Goal: Transaction & Acquisition: Purchase product/service

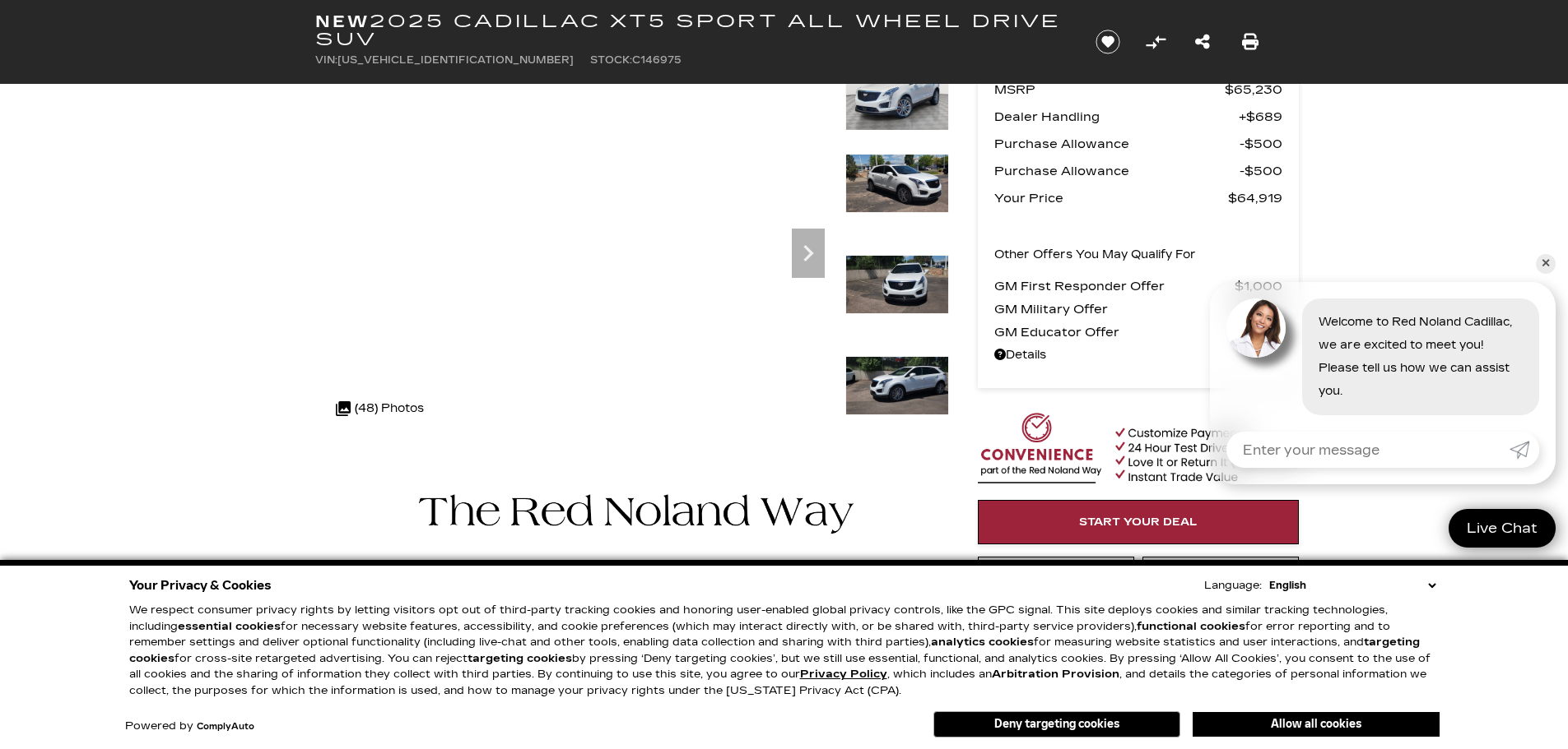
scroll to position [165, 0]
click at [908, 381] on img at bounding box center [897, 385] width 104 height 59
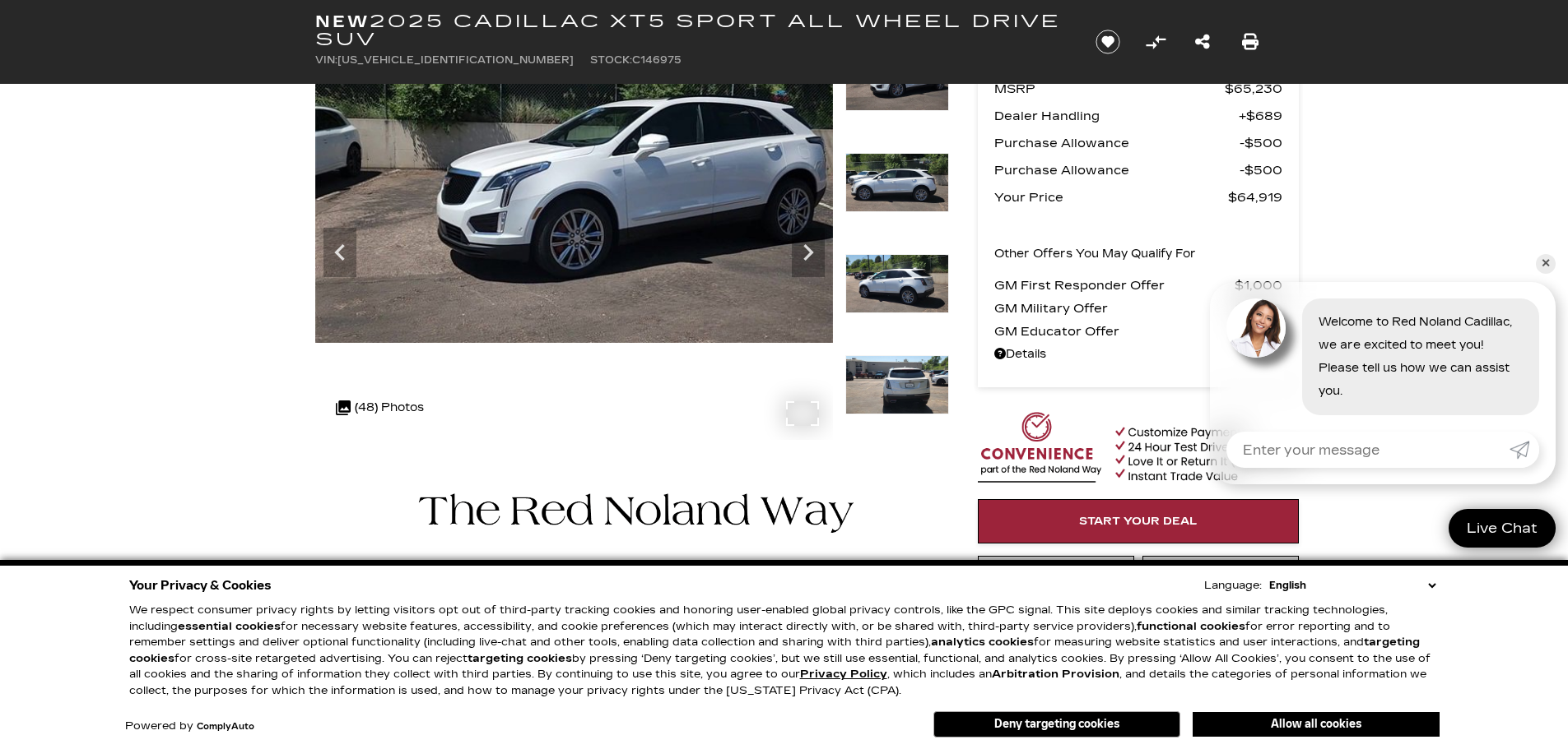
click at [404, 403] on div ".cls-1, .cls-3 { fill: #c50033; } .cls-1 { clip-rule: evenodd; } .cls-2 { clip-…" at bounding box center [380, 408] width 105 height 40
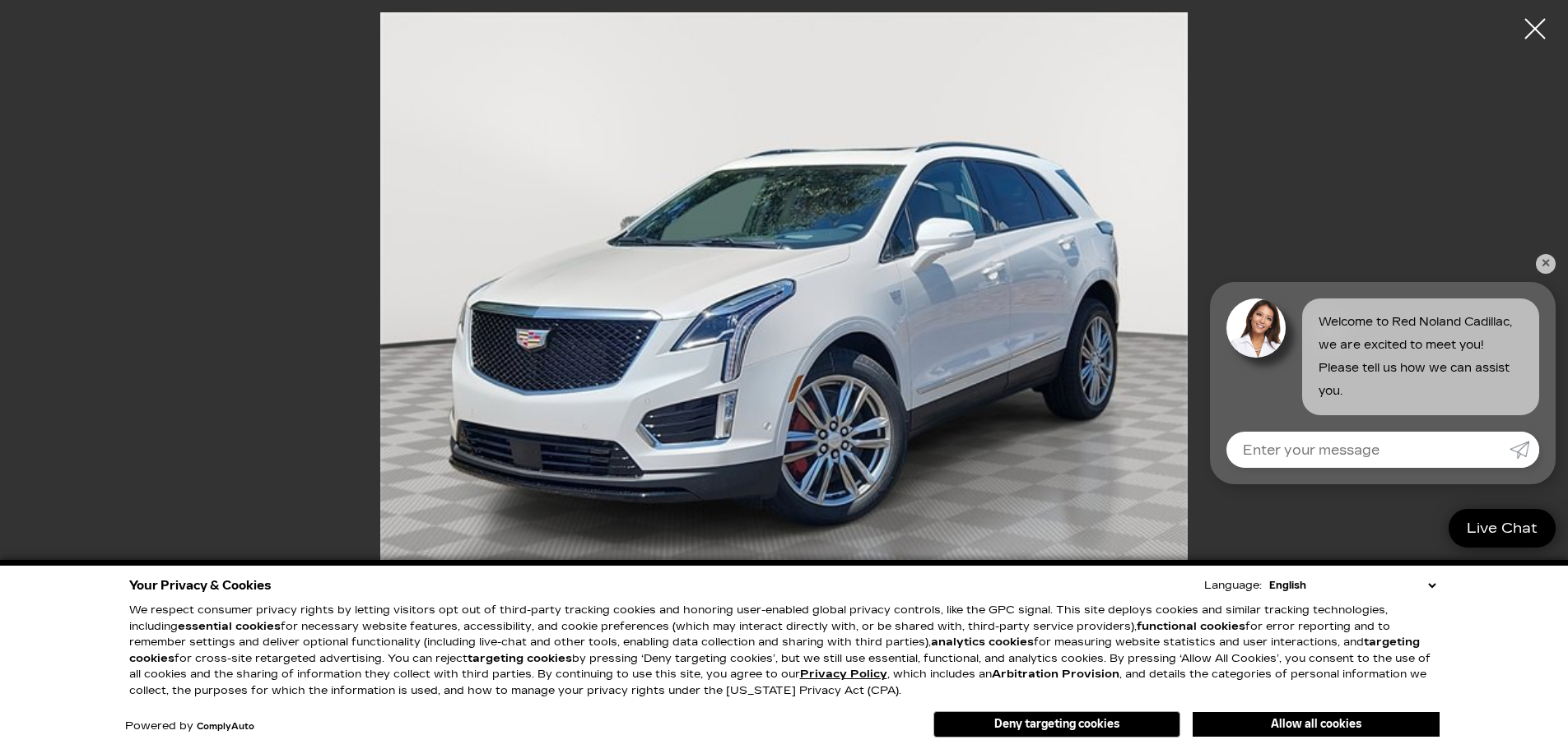
scroll to position [493, 0]
click at [1546, 261] on link "✕" at bounding box center [1545, 263] width 19 height 19
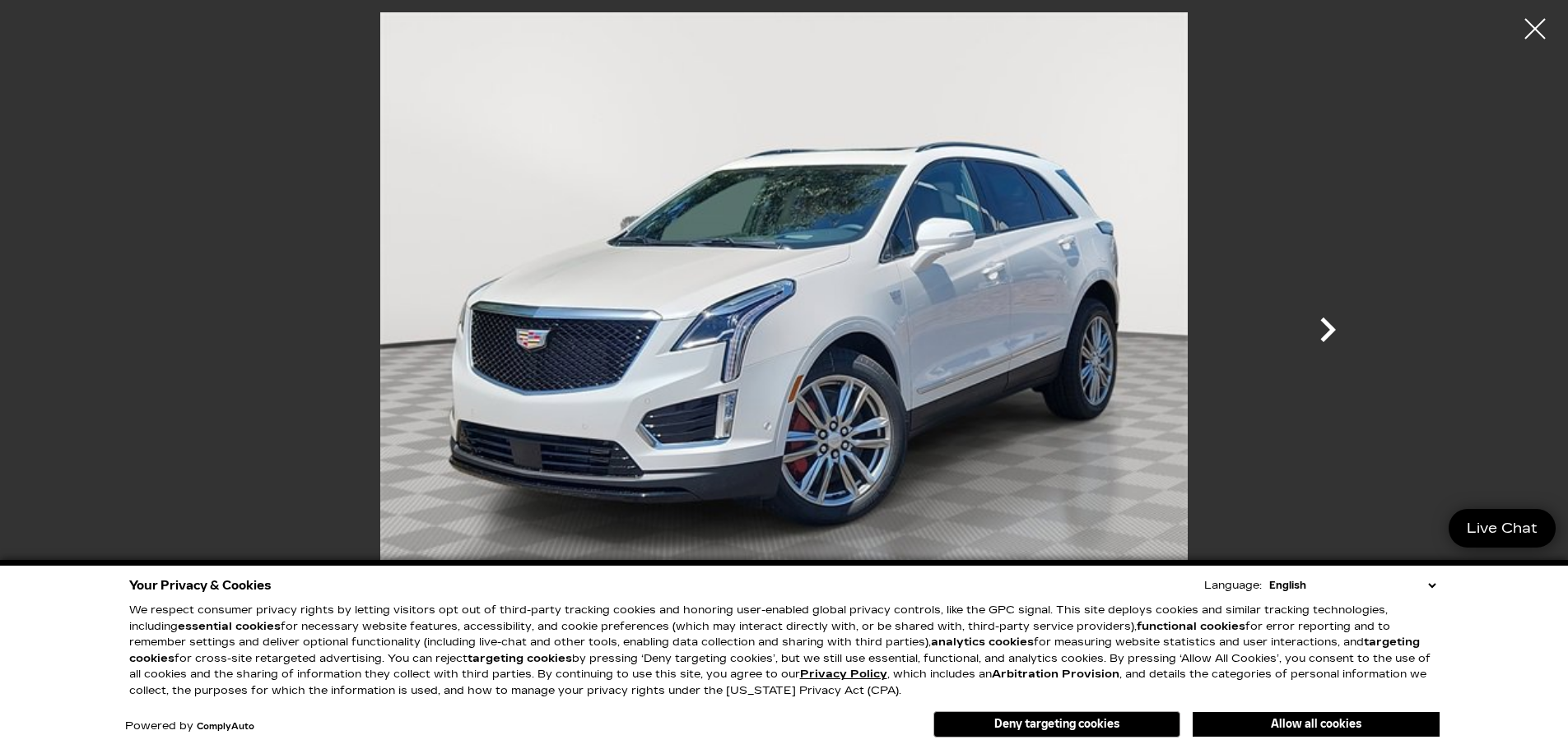
click at [1327, 321] on icon "Next" at bounding box center [1328, 330] width 50 height 50
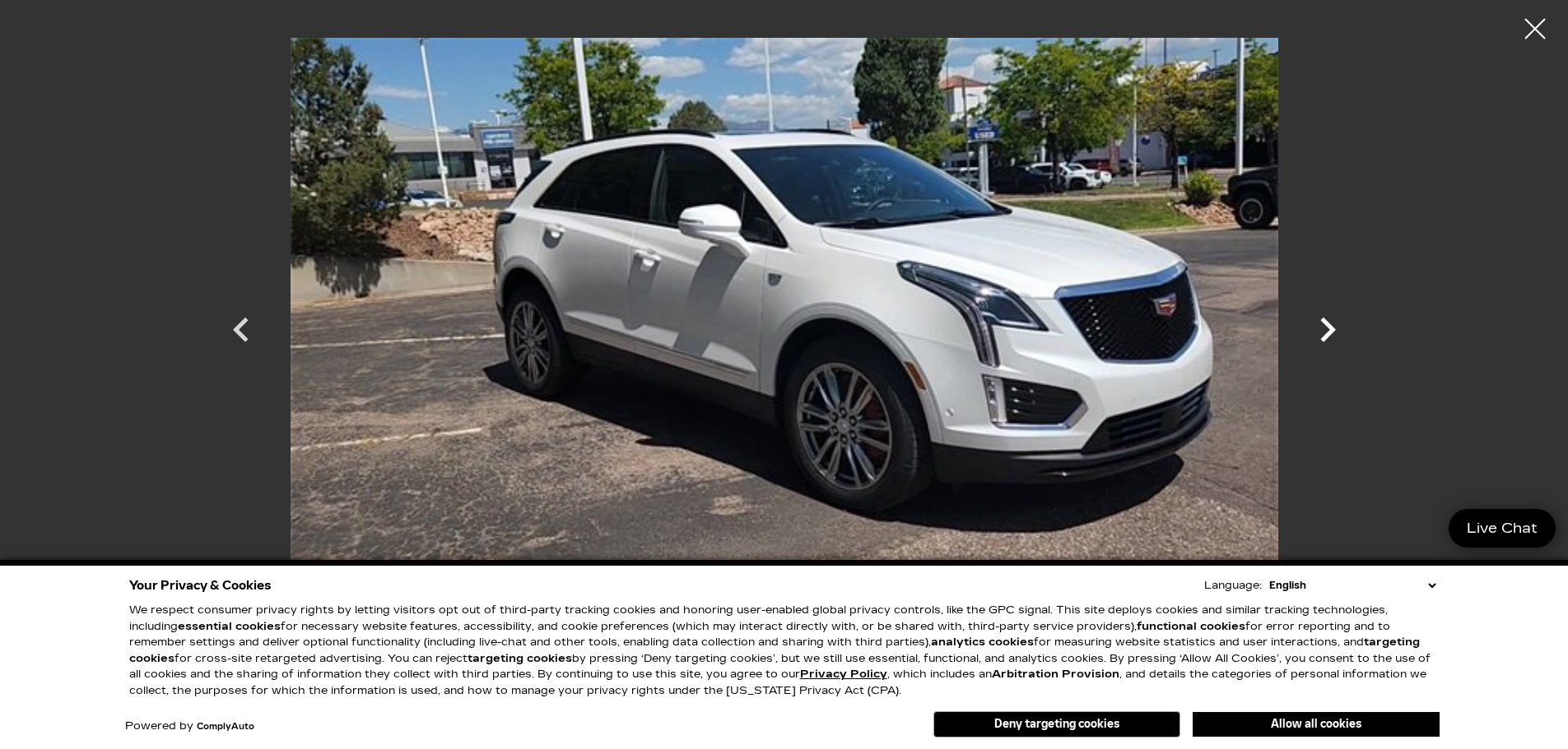
click at [1327, 321] on icon "Next" at bounding box center [1328, 329] width 16 height 25
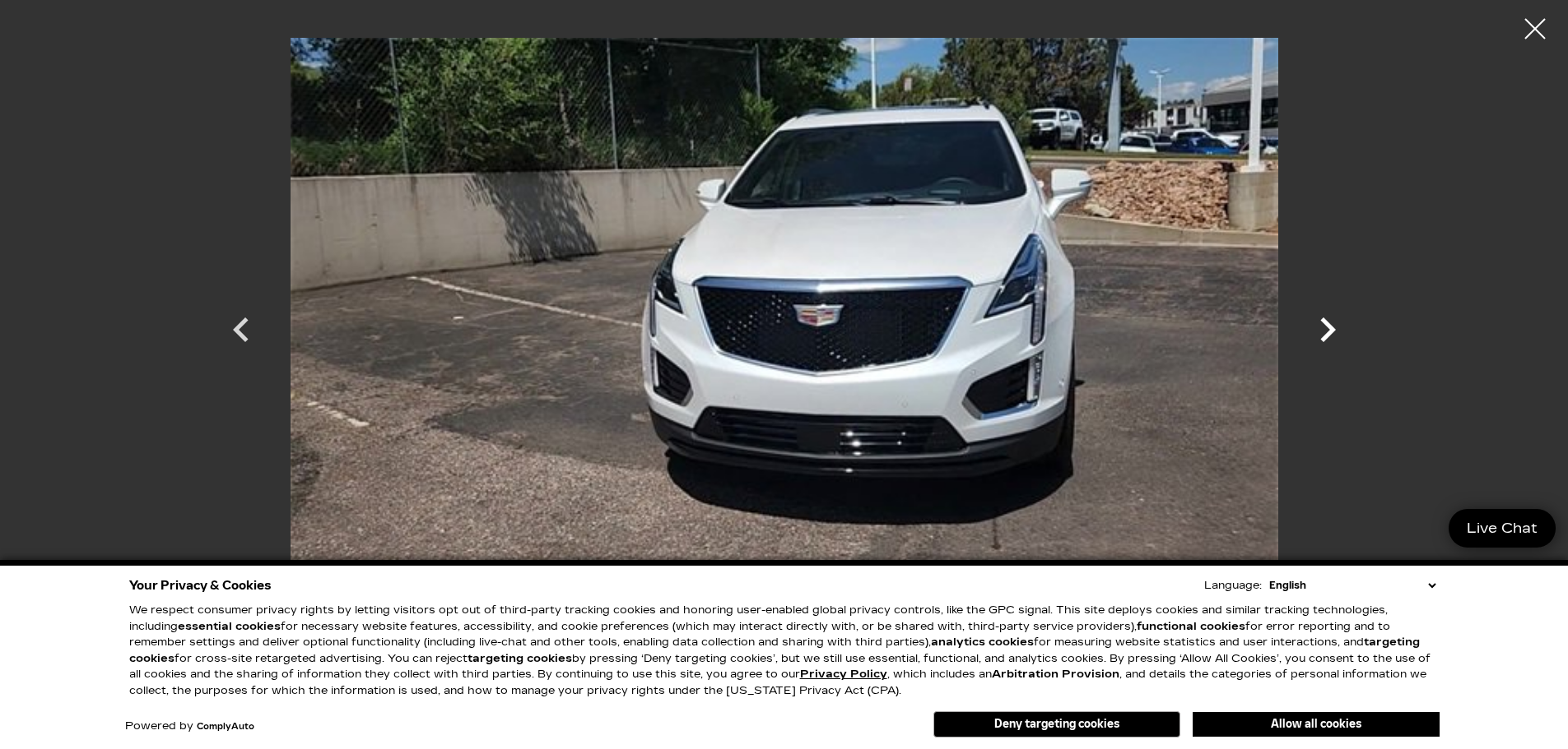
click at [1327, 321] on icon "Next" at bounding box center [1328, 329] width 16 height 25
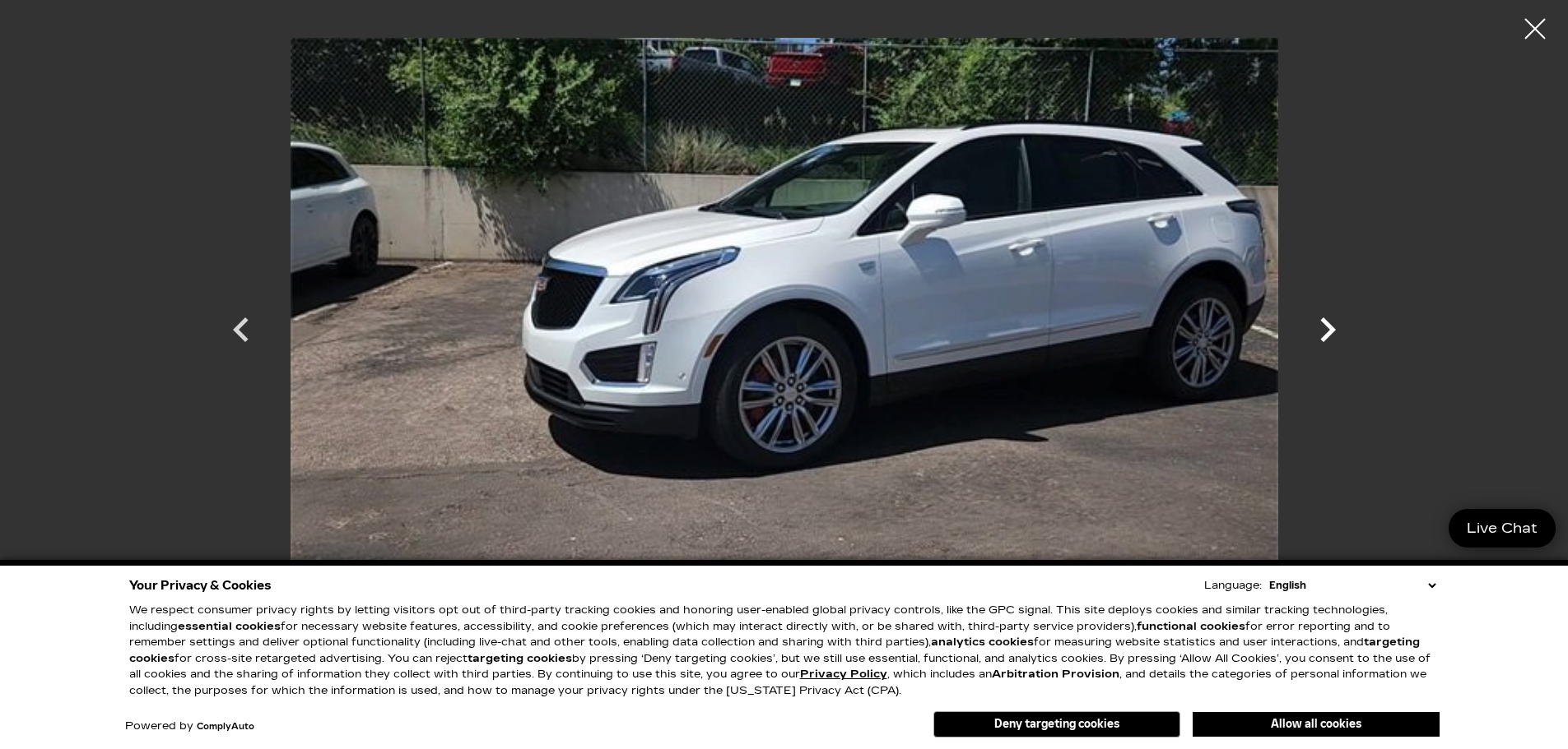
click at [1327, 321] on icon "Next" at bounding box center [1328, 329] width 16 height 25
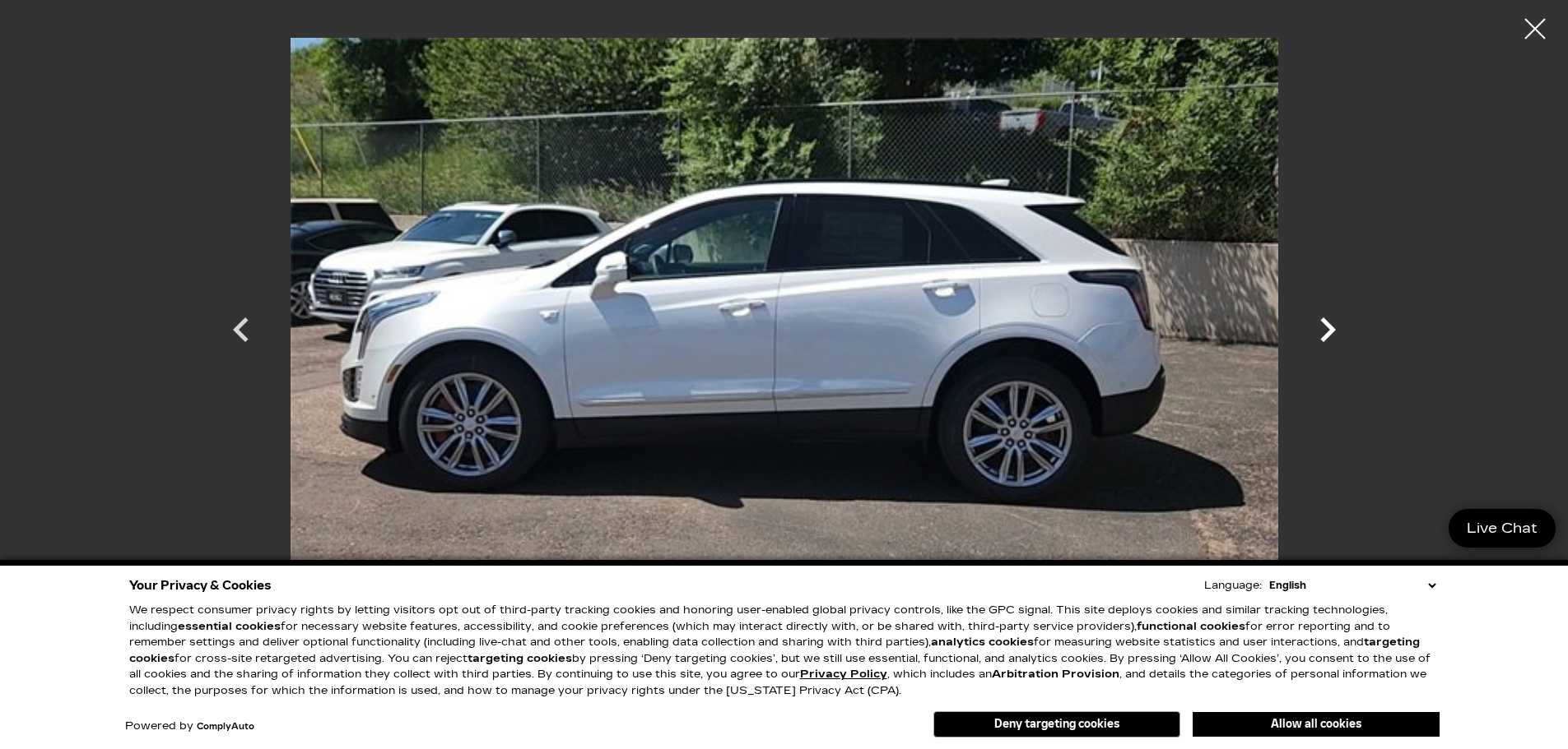
click at [1327, 321] on icon "Next" at bounding box center [1328, 329] width 16 height 25
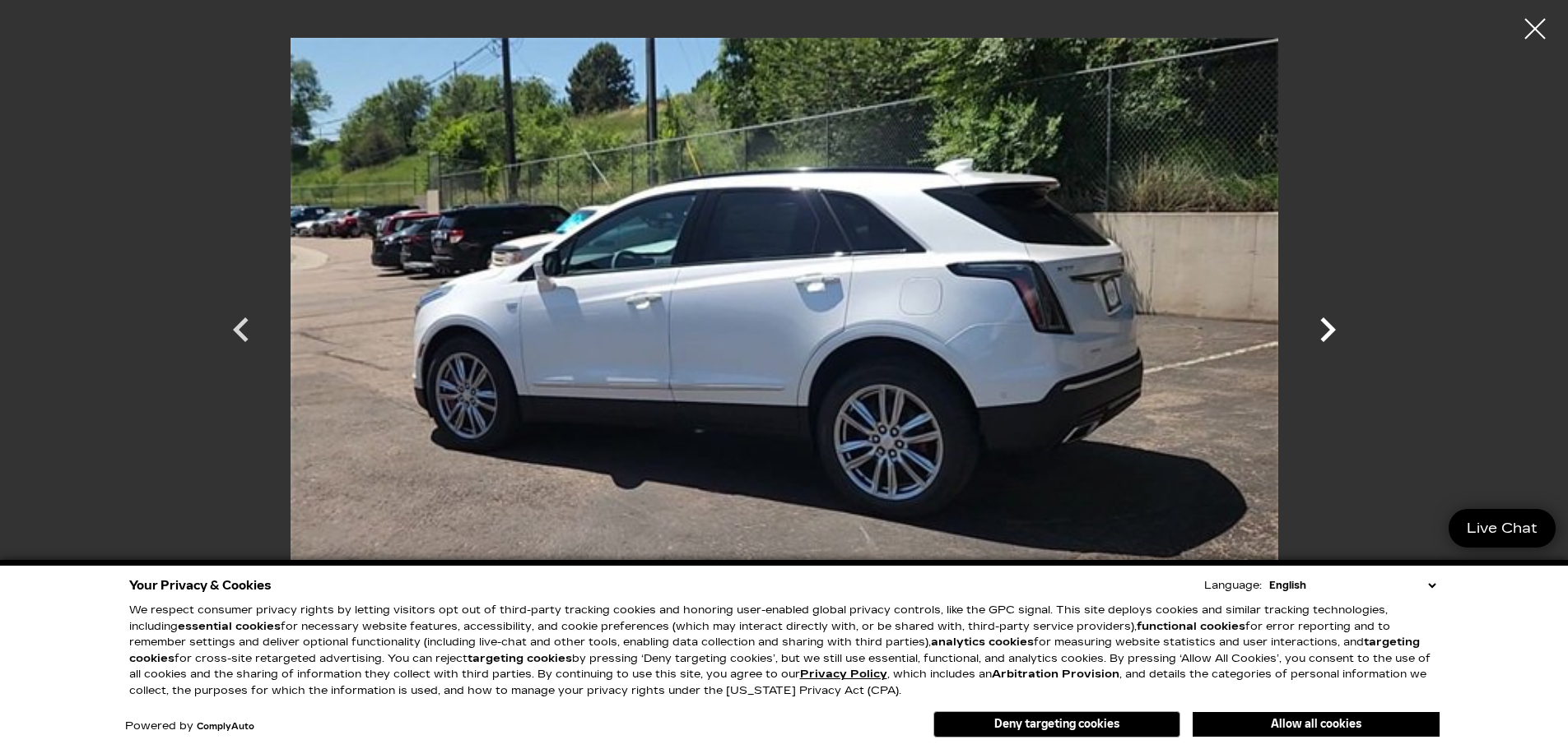
click at [1327, 321] on icon "Next" at bounding box center [1328, 329] width 16 height 25
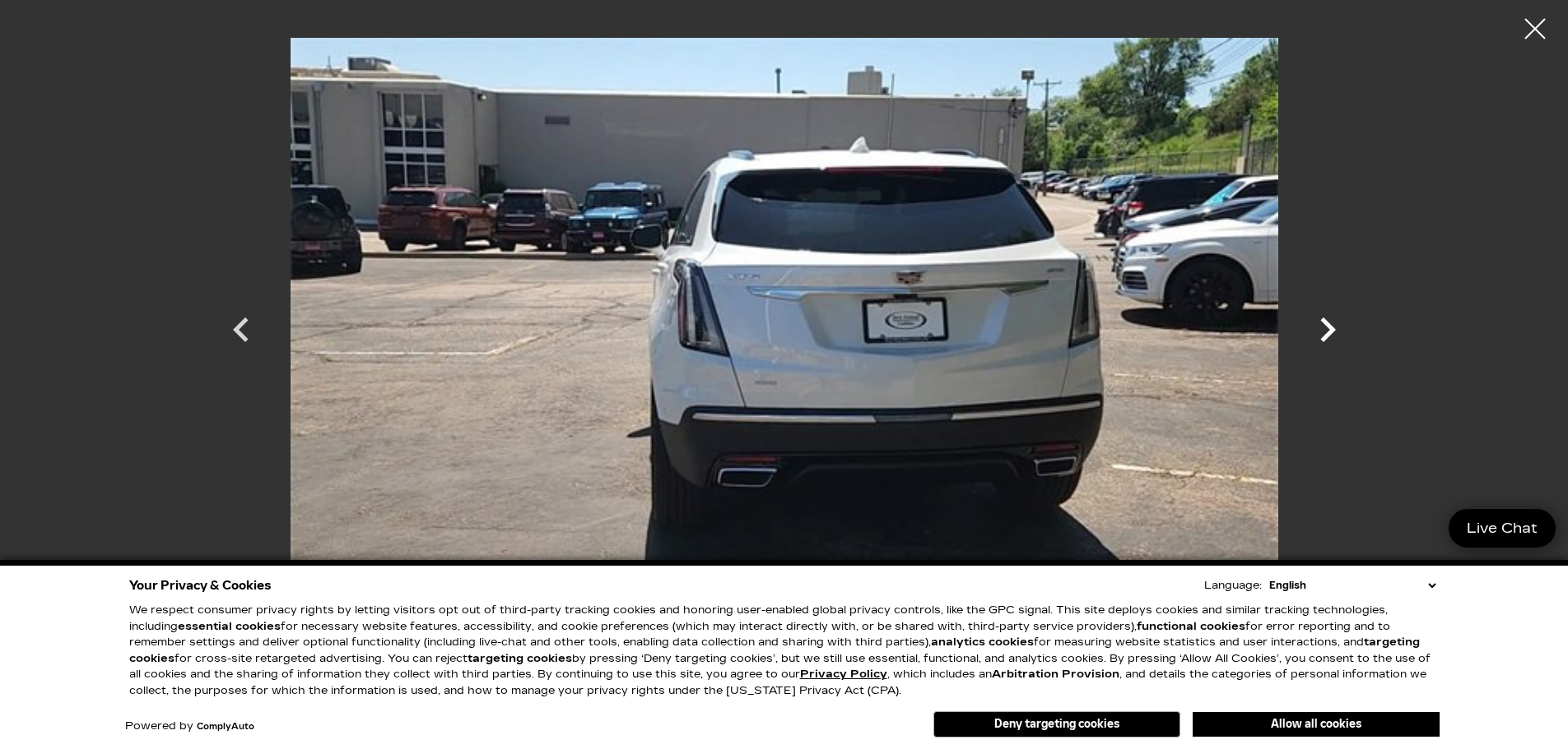
click at [1327, 321] on icon "Next" at bounding box center [1328, 329] width 16 height 25
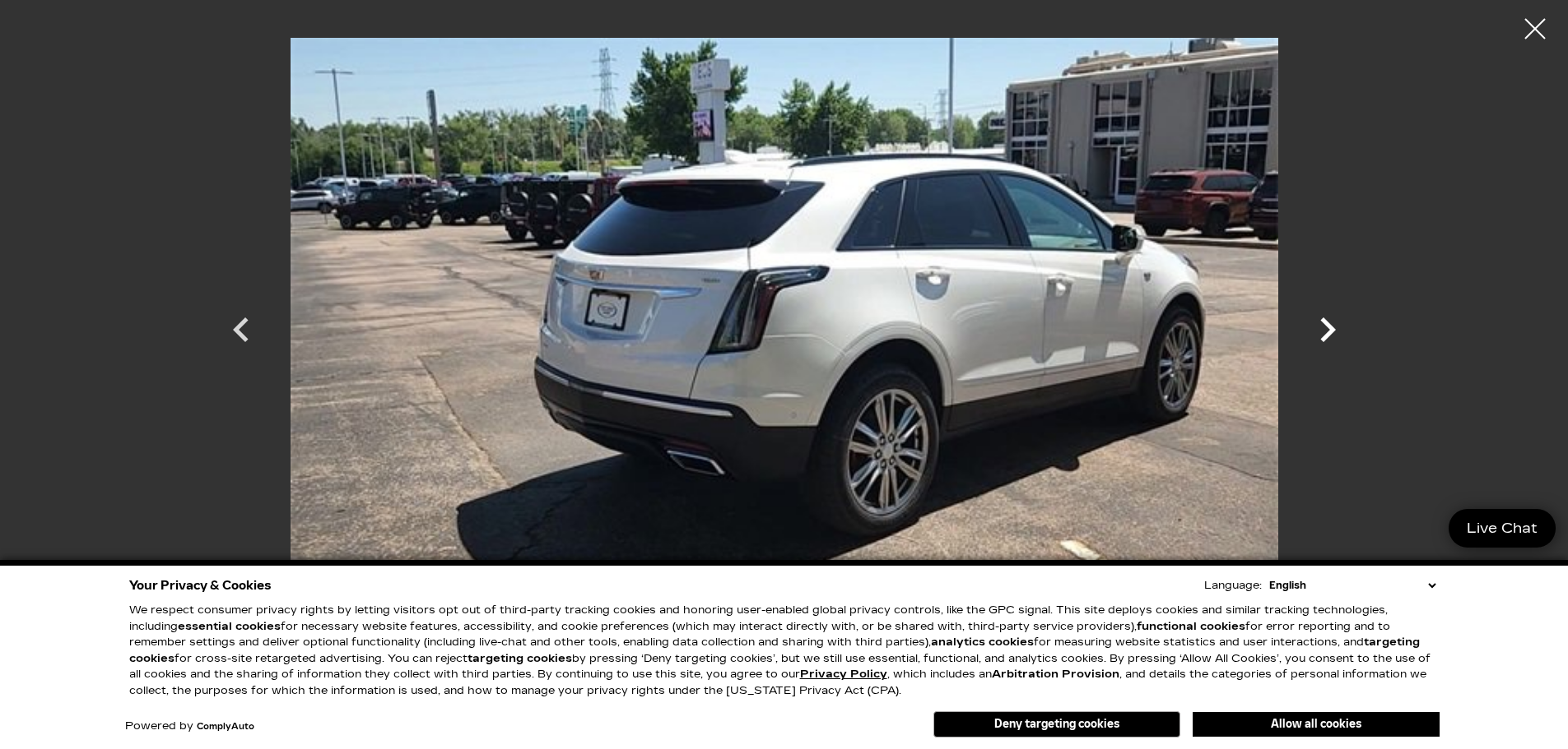
click at [1327, 321] on icon "Next" at bounding box center [1328, 329] width 16 height 25
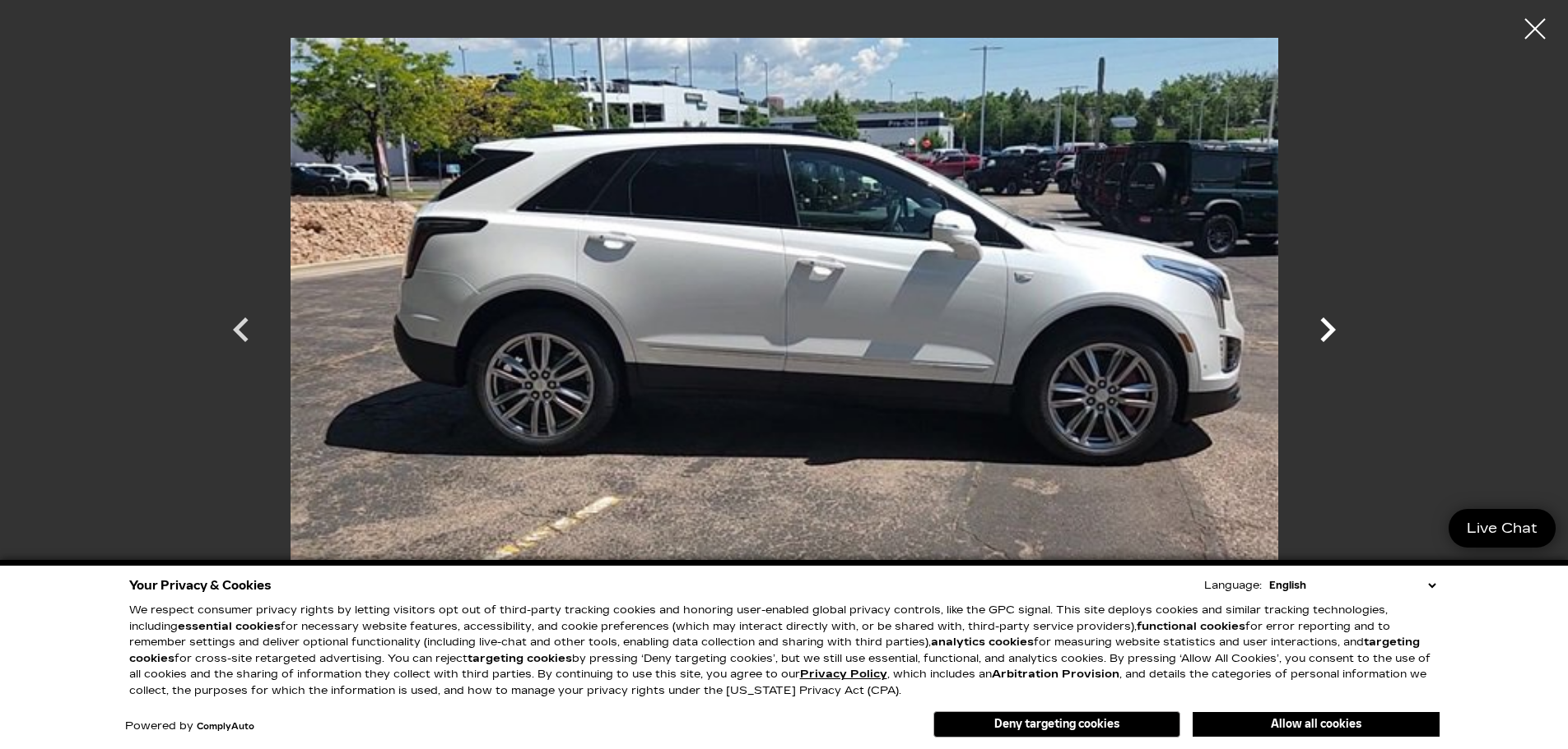
click at [1327, 321] on icon "Next" at bounding box center [1328, 329] width 16 height 25
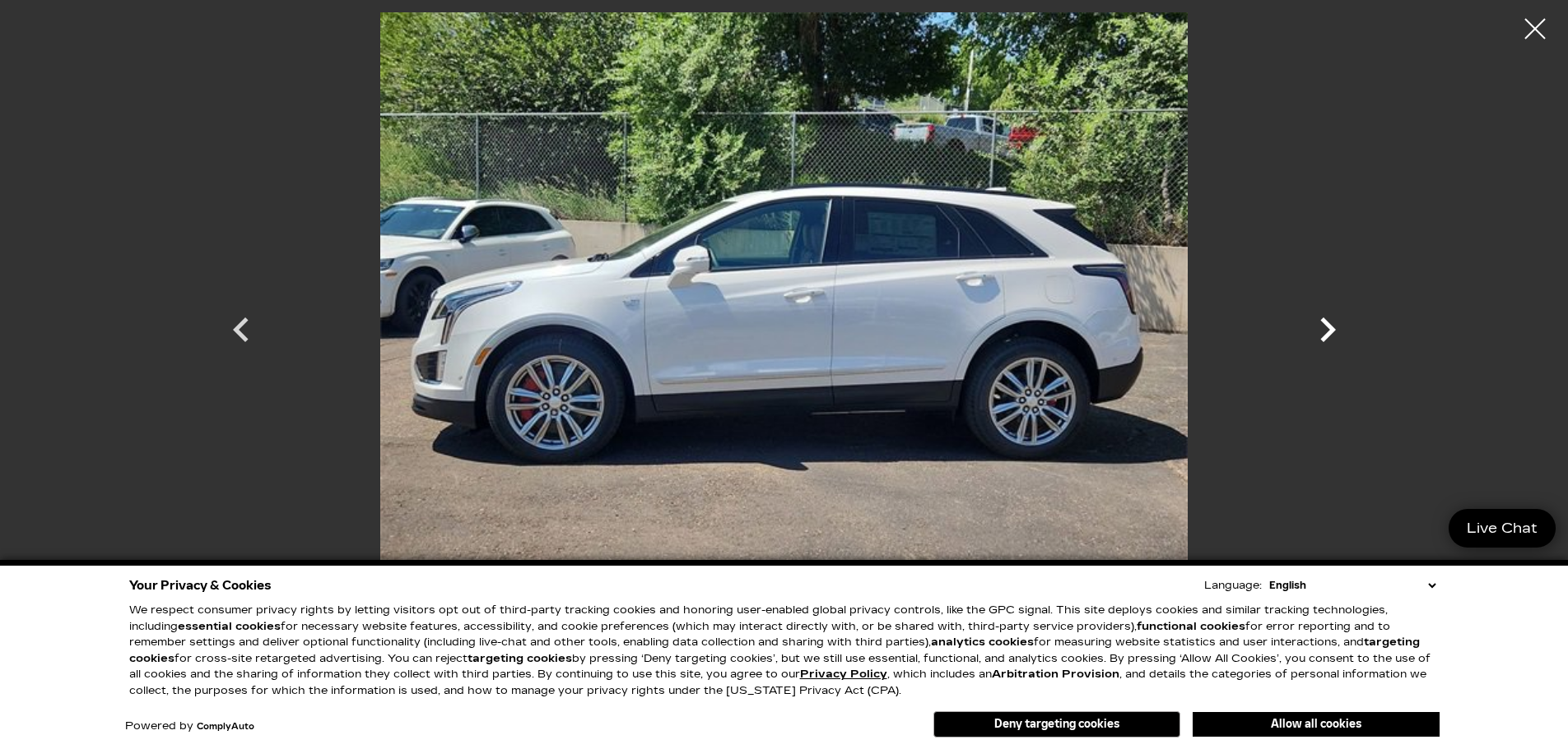
click at [1327, 321] on icon "Next" at bounding box center [1328, 329] width 16 height 25
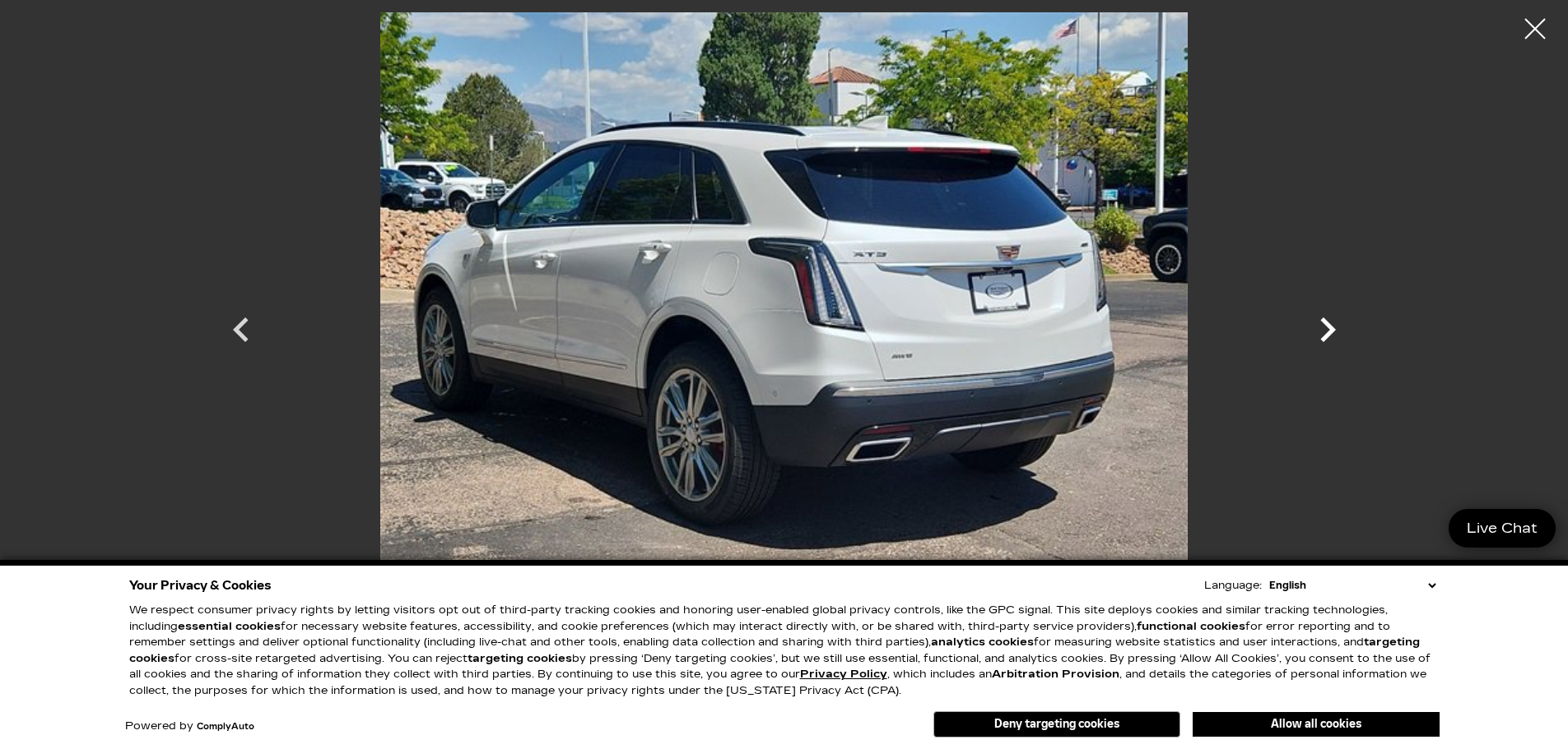
click at [1327, 321] on icon "Next" at bounding box center [1328, 329] width 16 height 25
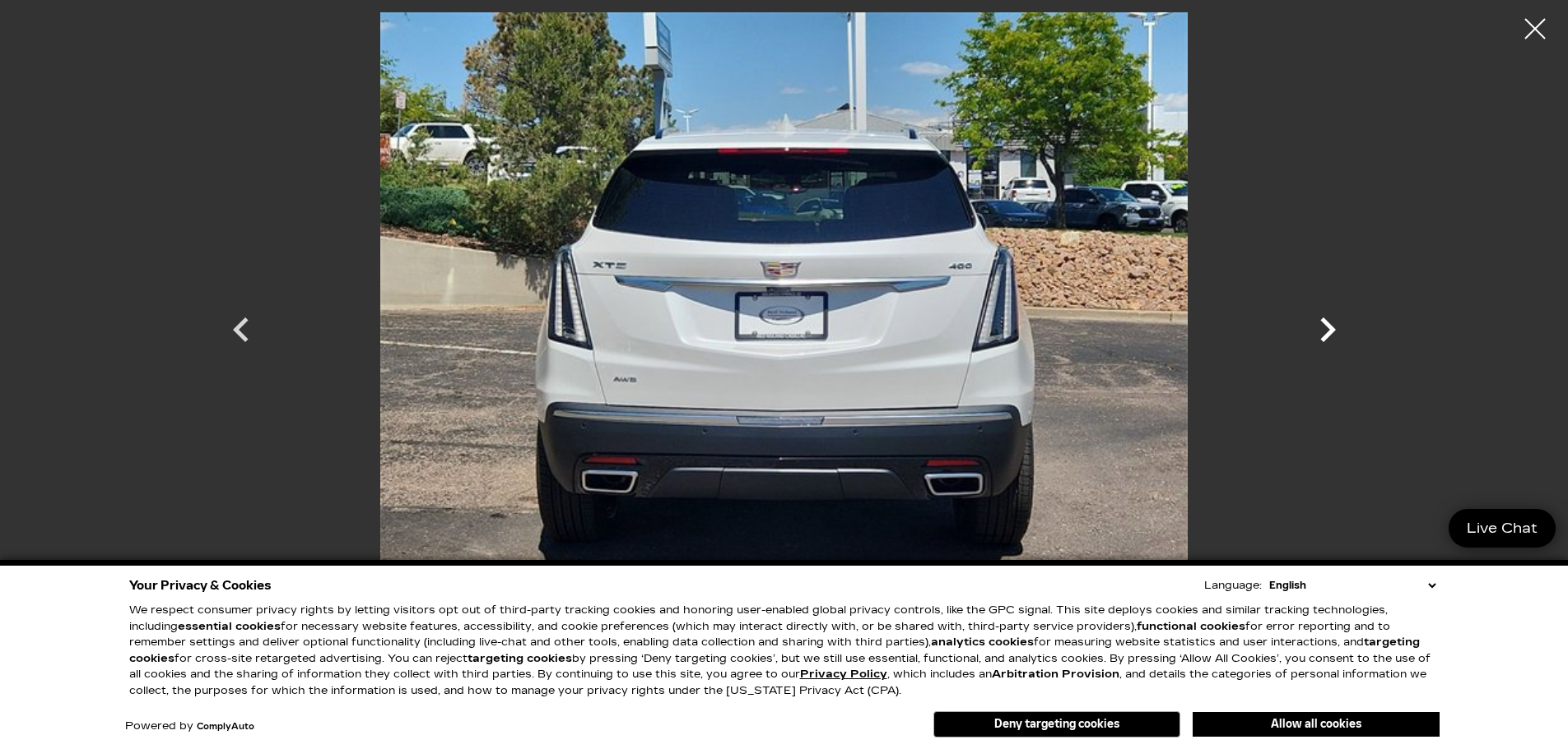
click at [1327, 321] on icon "Next" at bounding box center [1328, 329] width 16 height 25
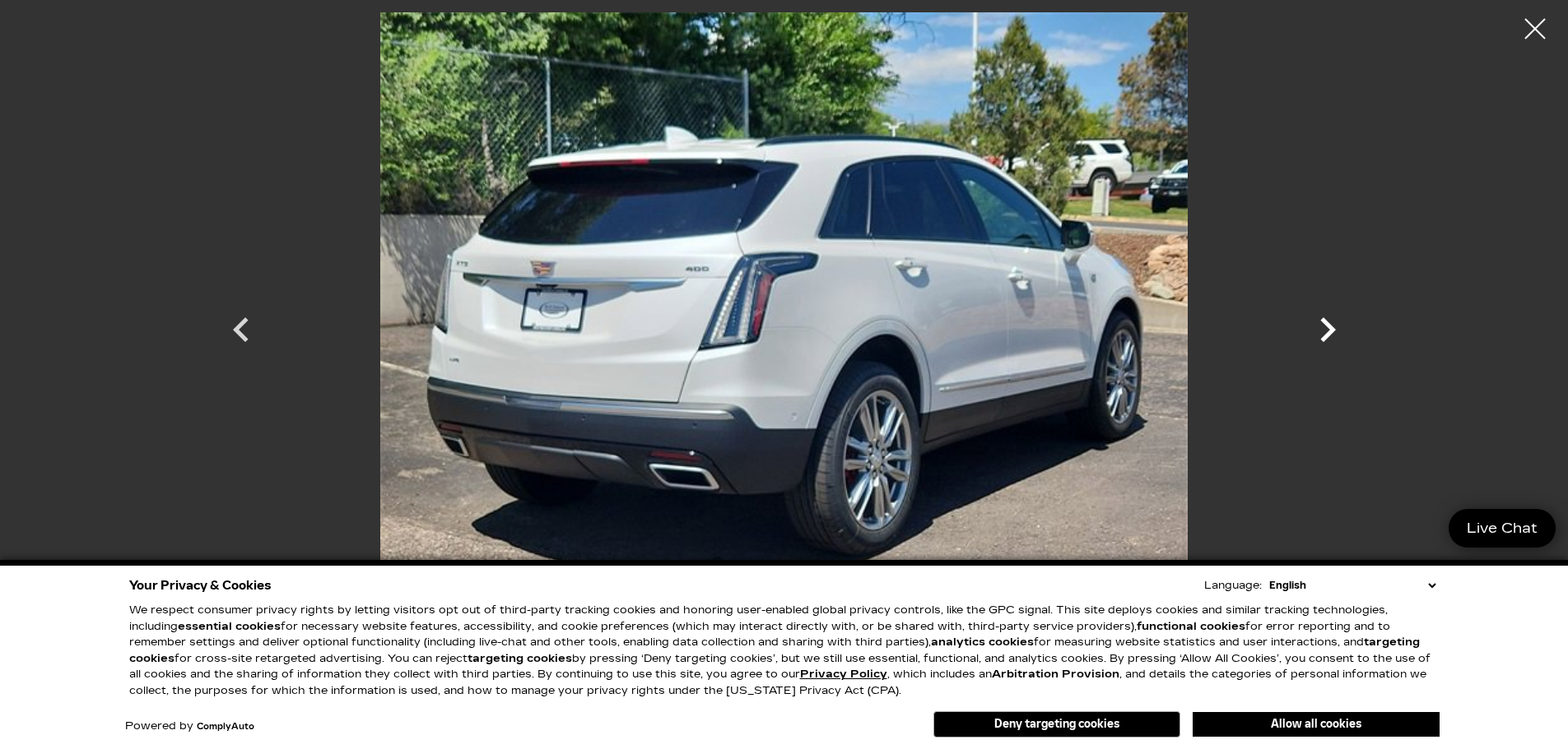
click at [1327, 321] on icon "Next" at bounding box center [1328, 329] width 16 height 25
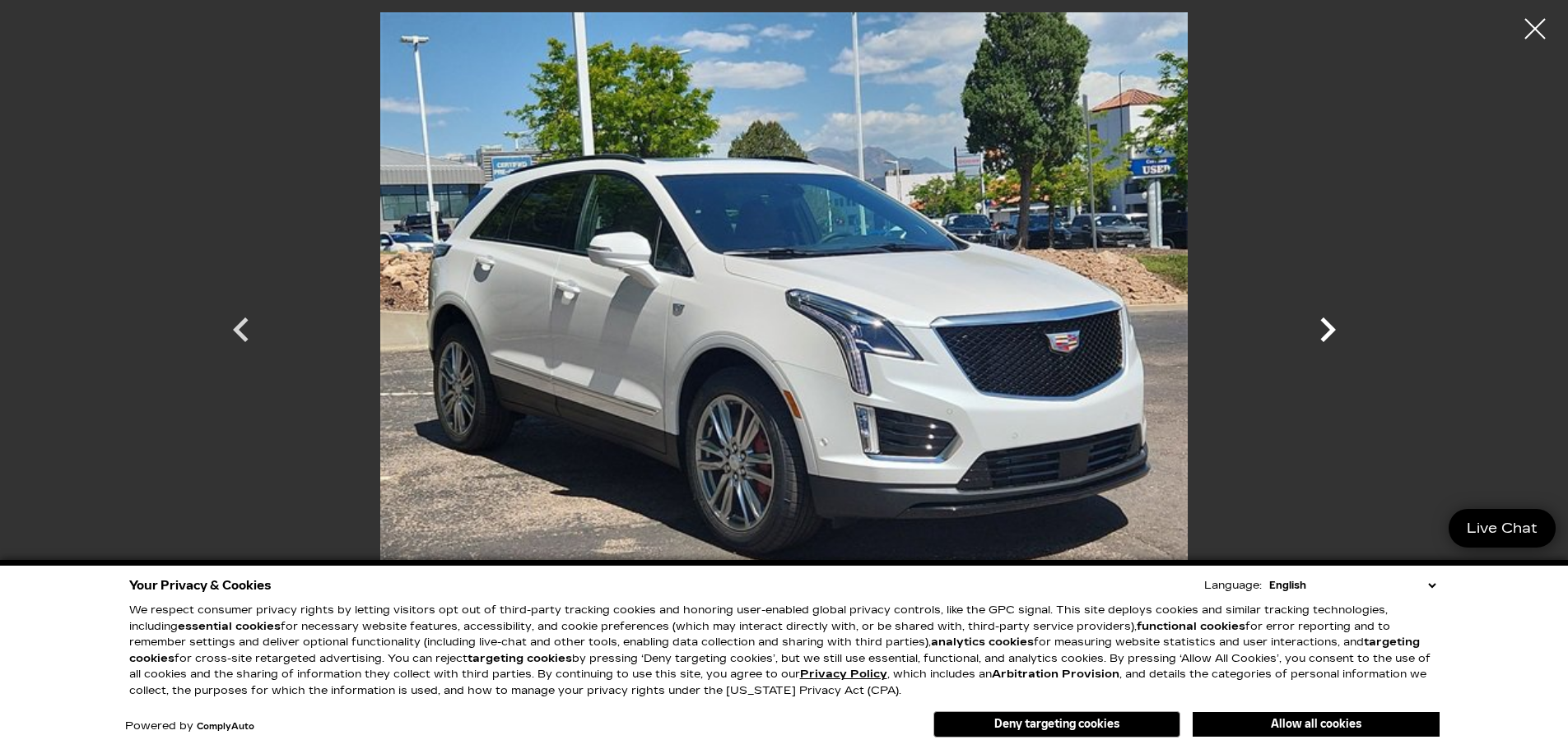
click at [1327, 321] on icon "Next" at bounding box center [1328, 329] width 16 height 25
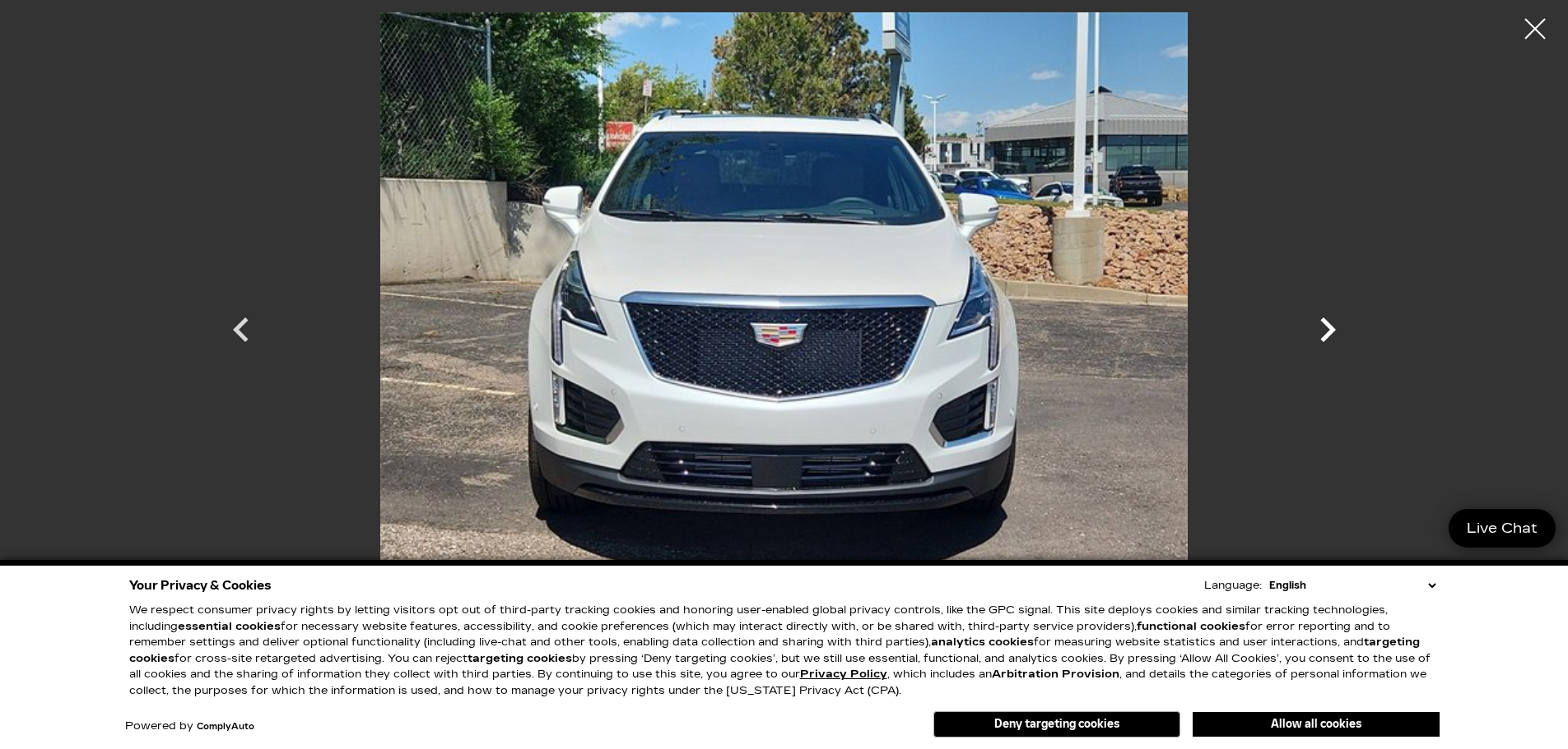
click at [1327, 321] on icon "Next" at bounding box center [1328, 329] width 16 height 25
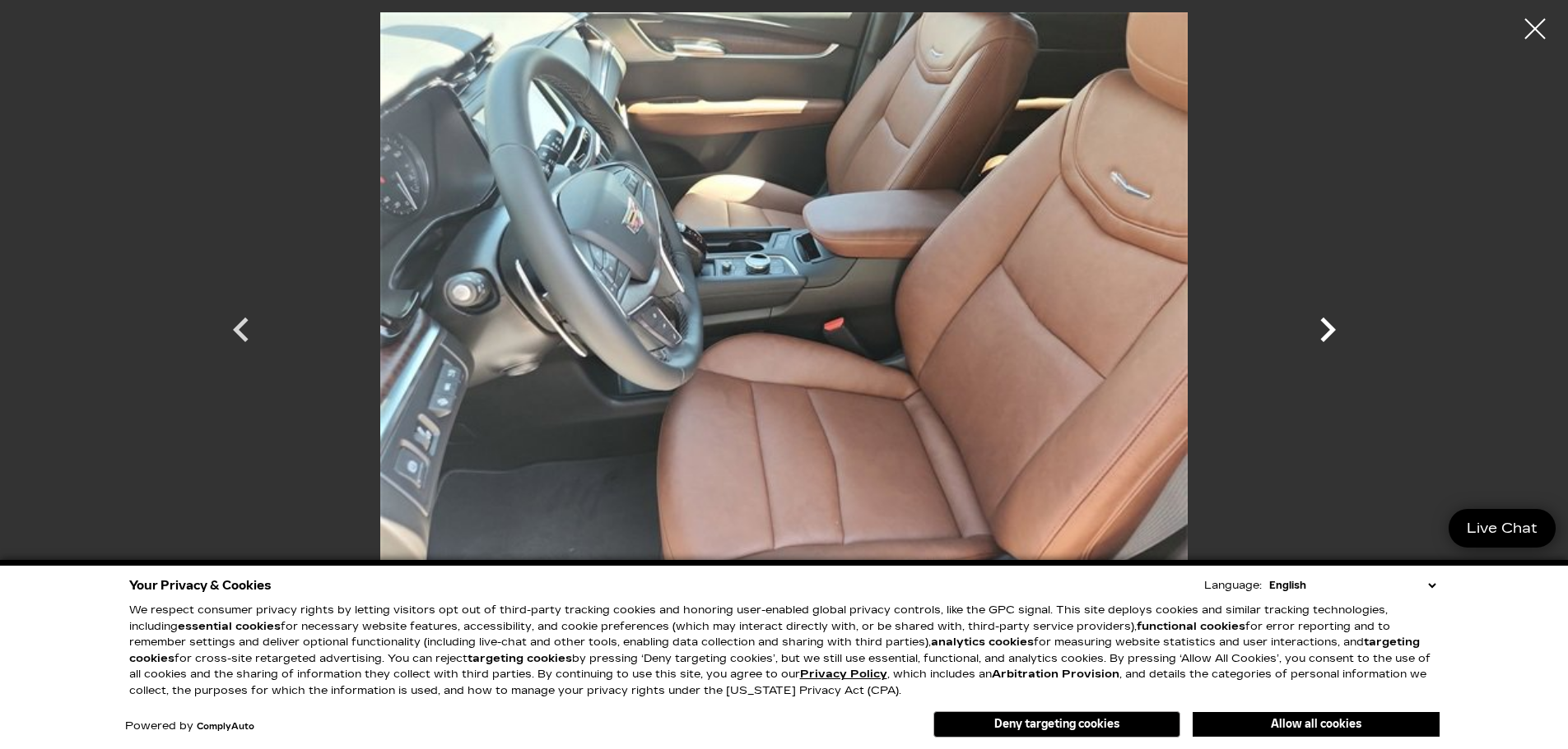
click at [1327, 321] on icon "Next" at bounding box center [1328, 329] width 16 height 25
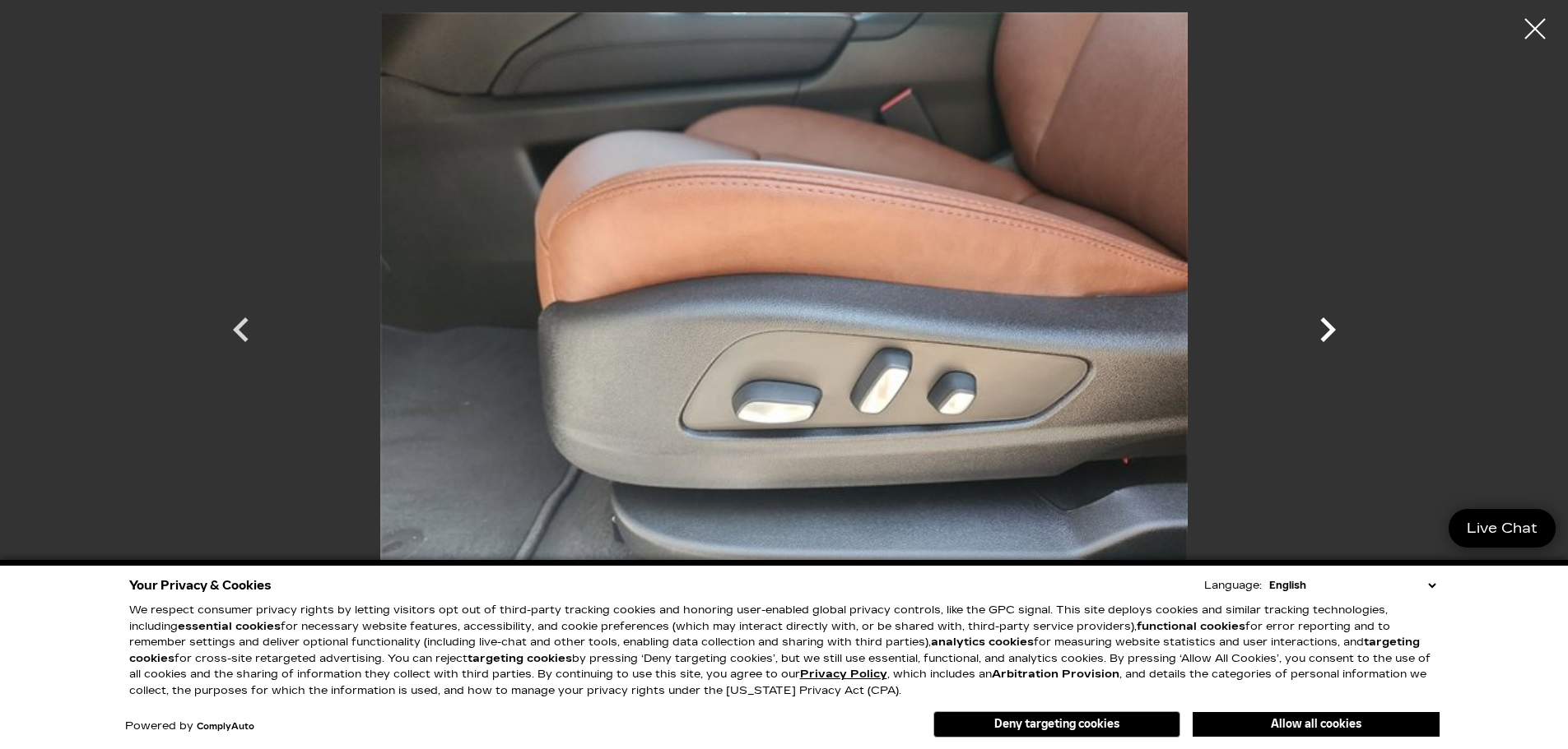
click at [1327, 321] on icon "Next" at bounding box center [1328, 329] width 16 height 25
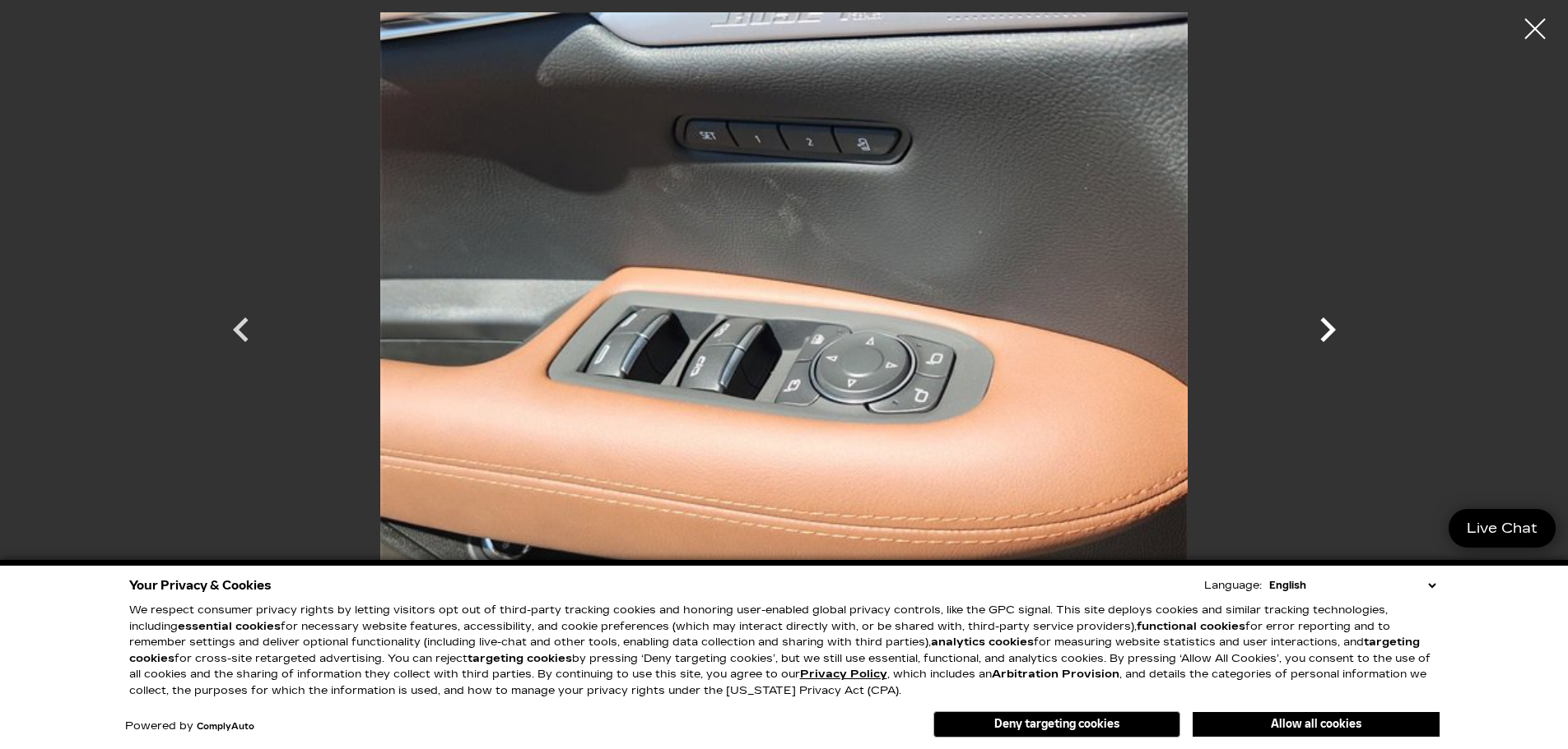
click at [1327, 321] on icon "Next" at bounding box center [1328, 329] width 16 height 25
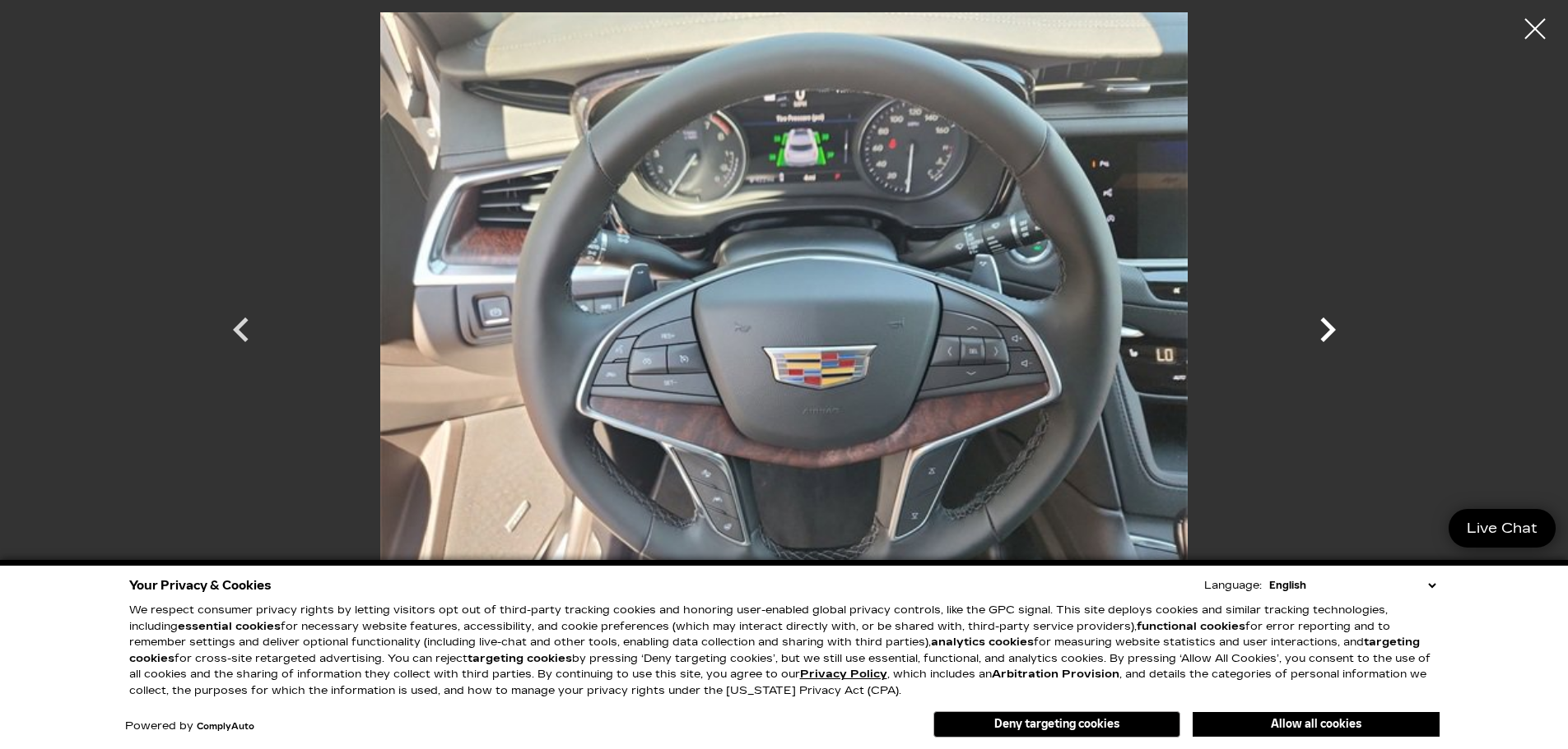
click at [1327, 321] on icon "Next" at bounding box center [1328, 329] width 16 height 25
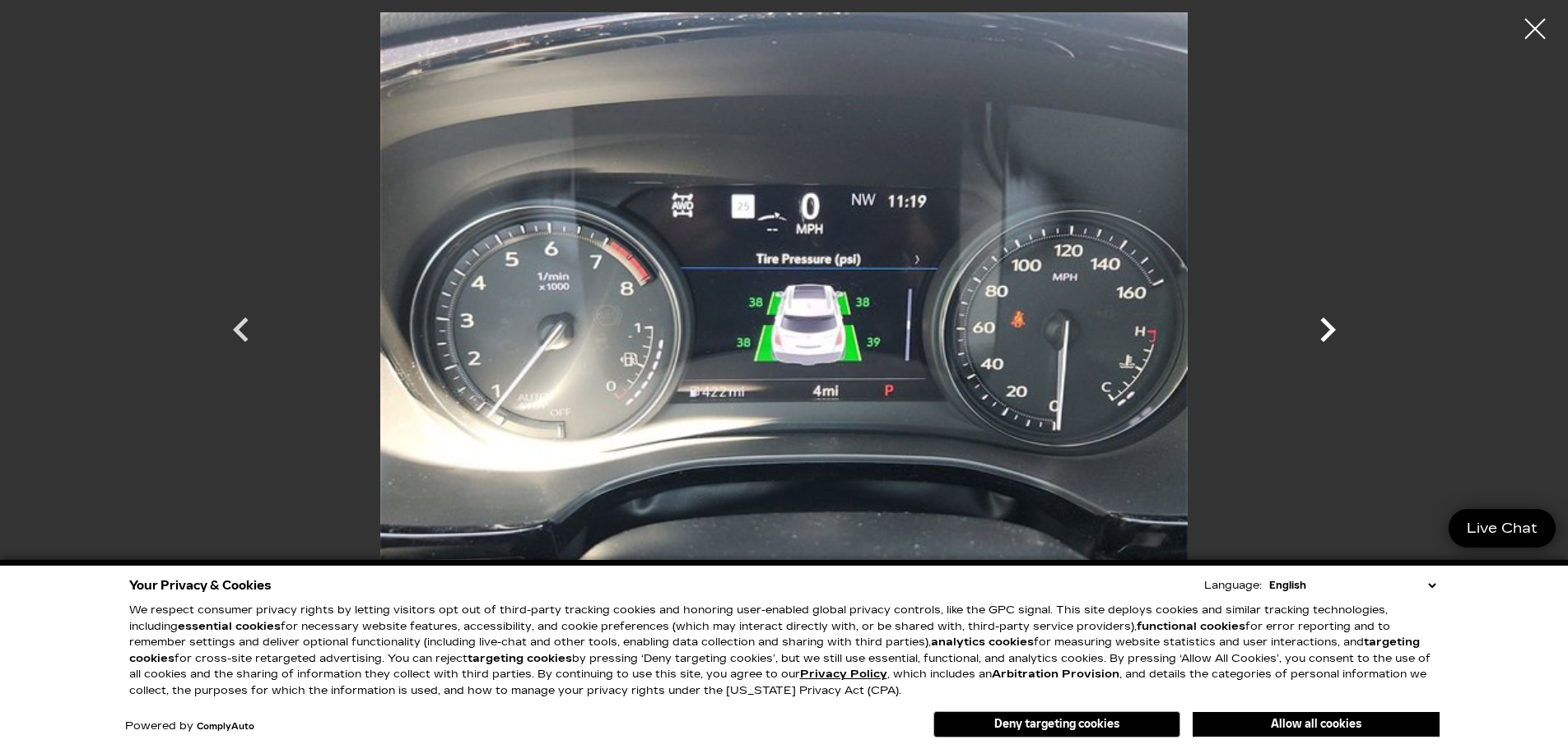
click at [1327, 321] on icon "Next" at bounding box center [1328, 329] width 16 height 25
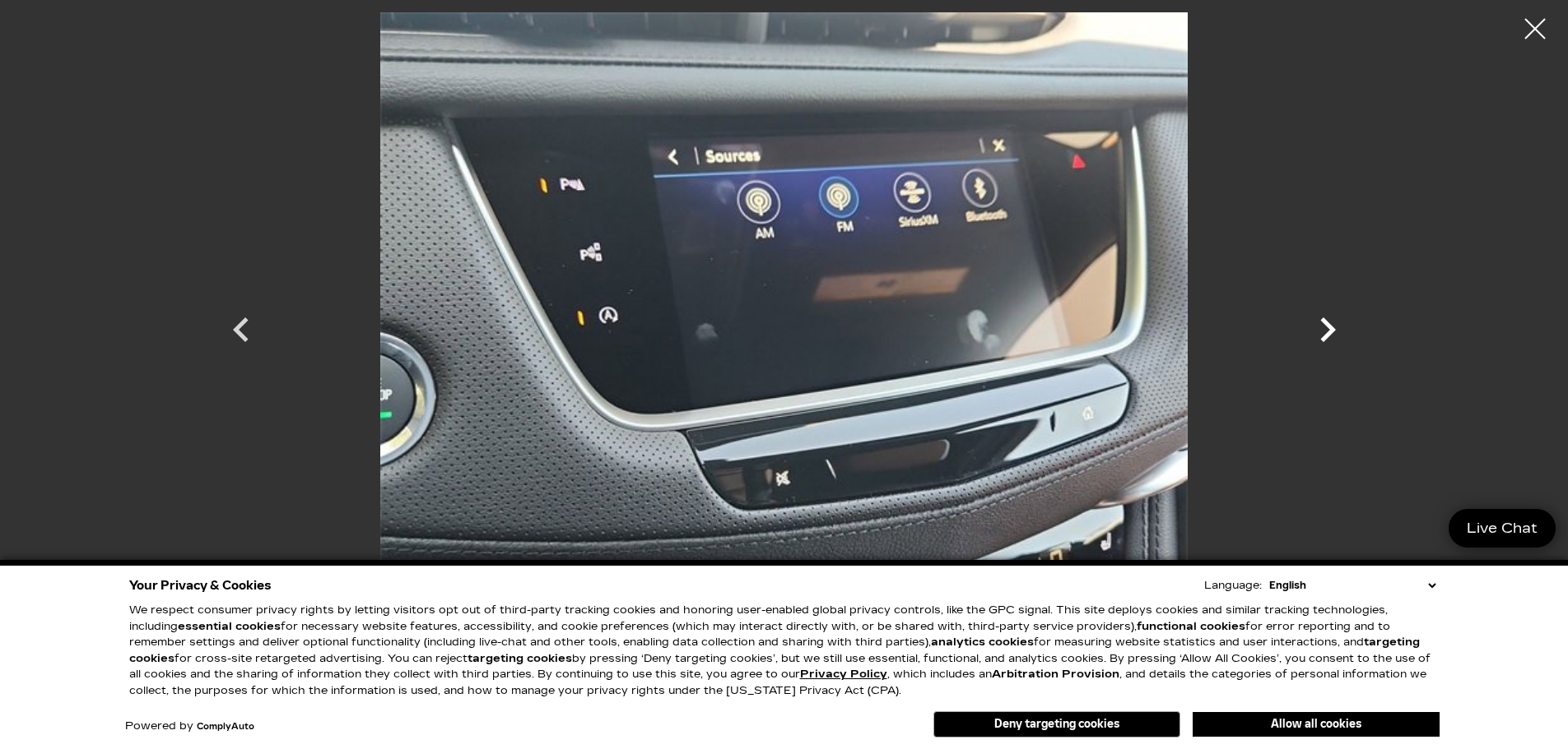
click at [1327, 321] on icon "Next" at bounding box center [1328, 329] width 16 height 25
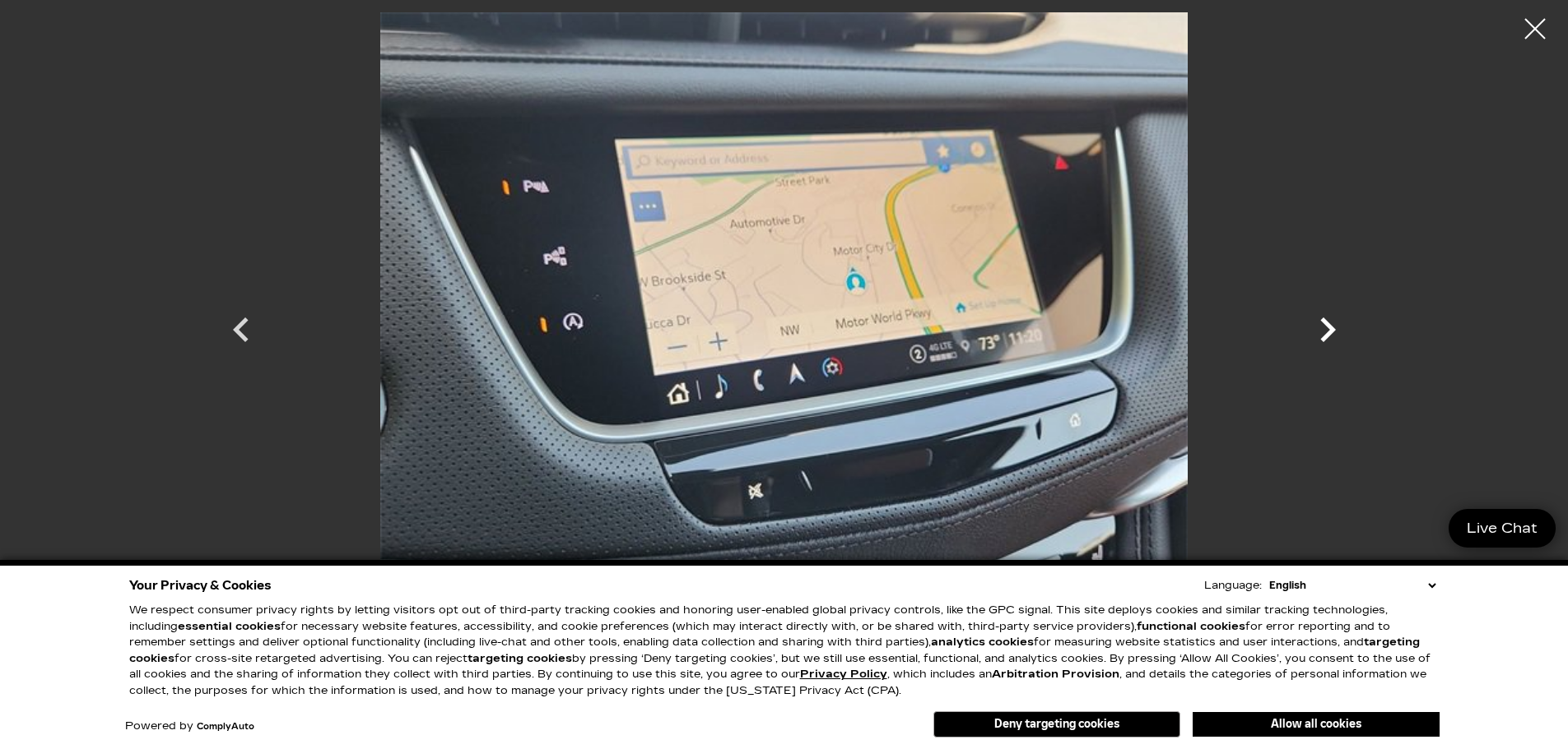
click at [1327, 321] on icon "Next" at bounding box center [1328, 329] width 16 height 25
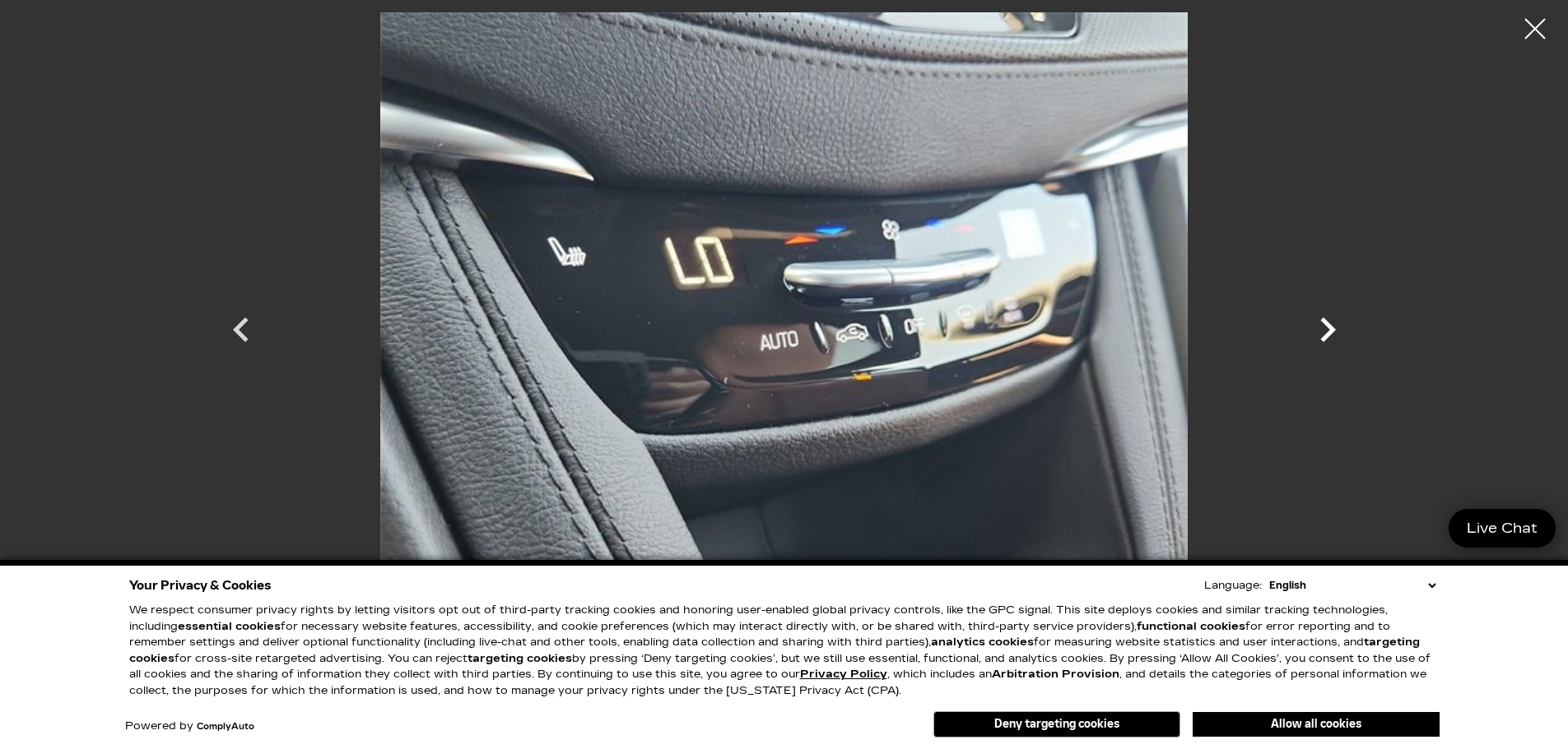
click at [1327, 321] on icon "Next" at bounding box center [1328, 329] width 16 height 25
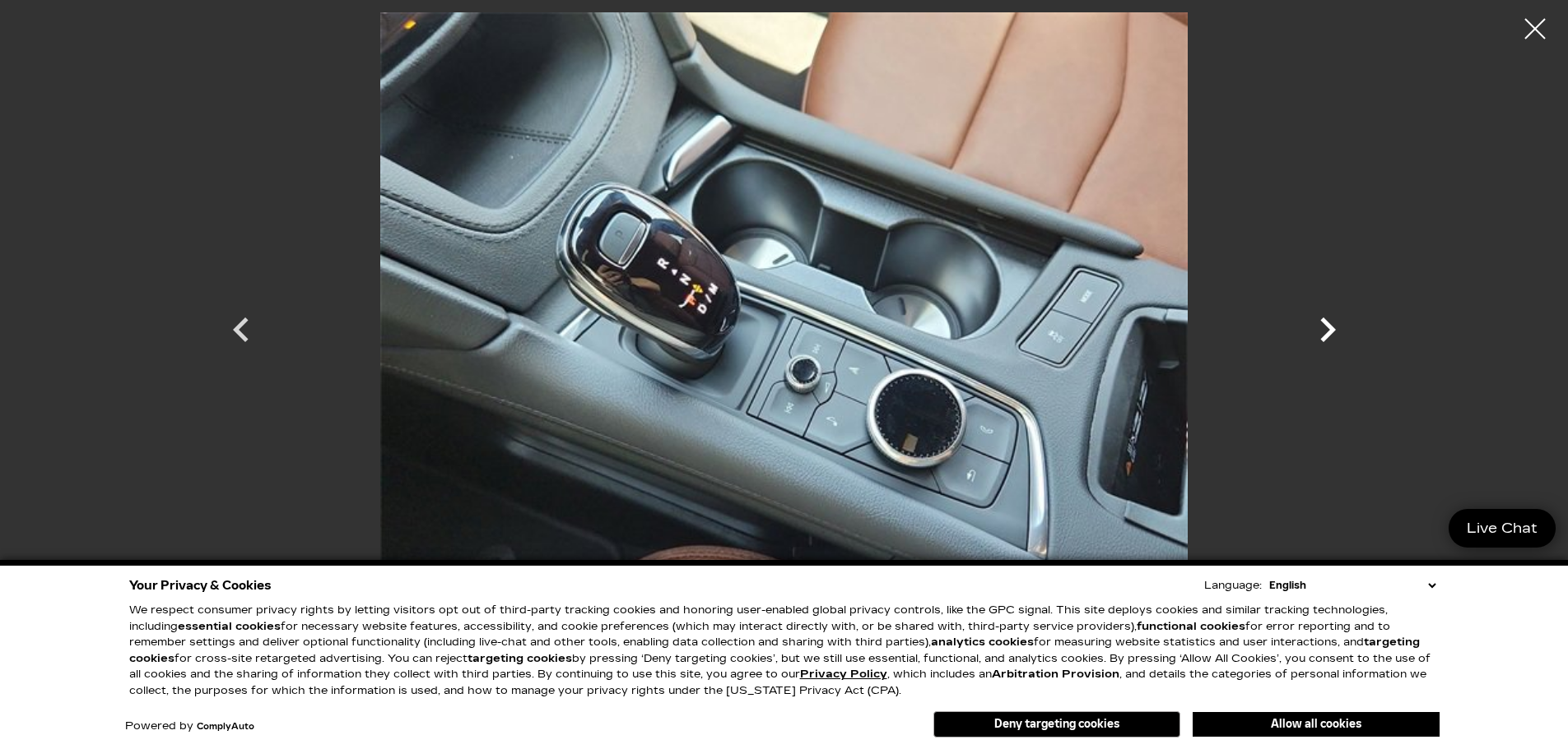
click at [1327, 321] on icon "Next" at bounding box center [1328, 329] width 16 height 25
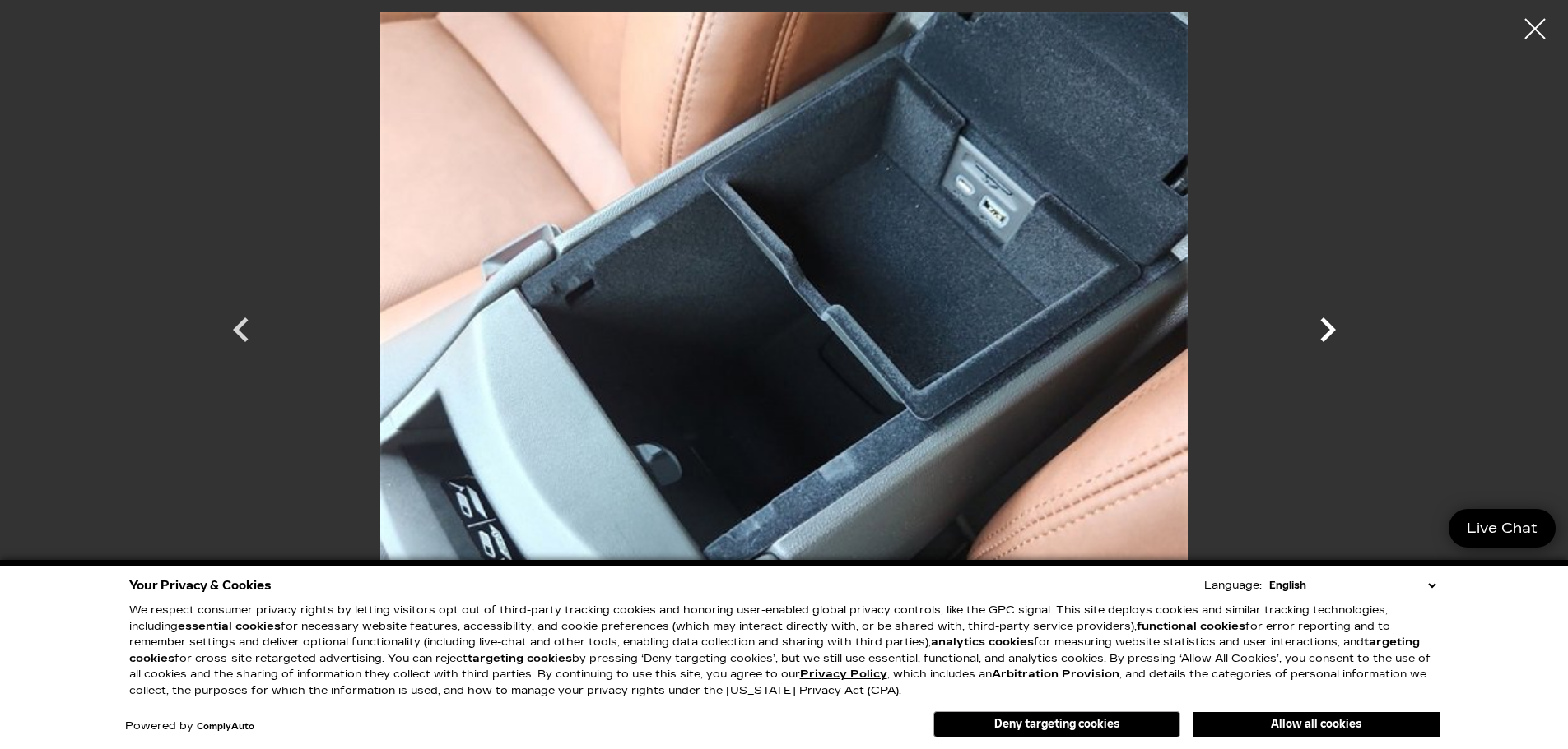
click at [1327, 321] on icon "Next" at bounding box center [1328, 329] width 16 height 25
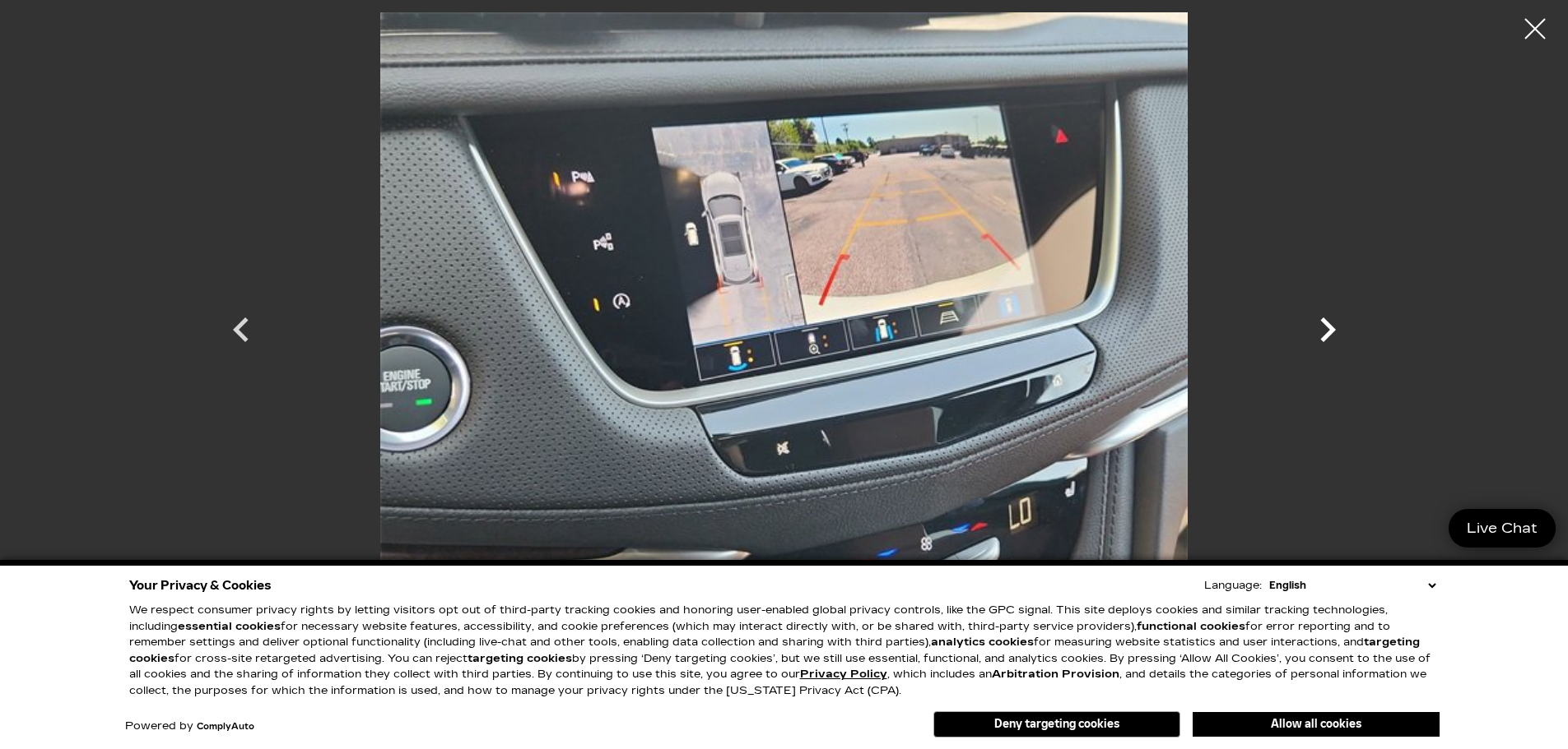
click at [1327, 321] on icon "Next" at bounding box center [1328, 329] width 16 height 25
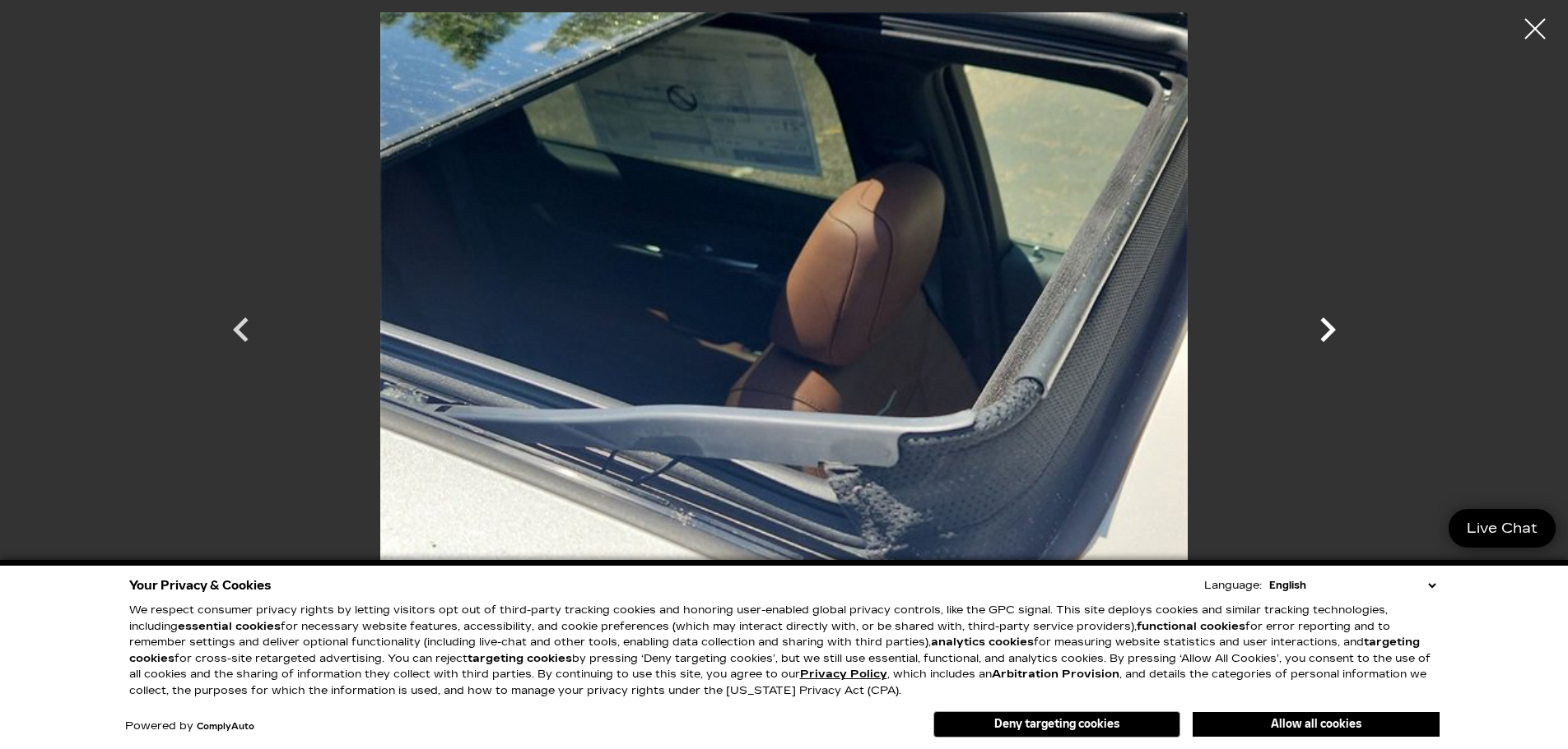
click at [1327, 321] on icon "Next" at bounding box center [1328, 329] width 16 height 25
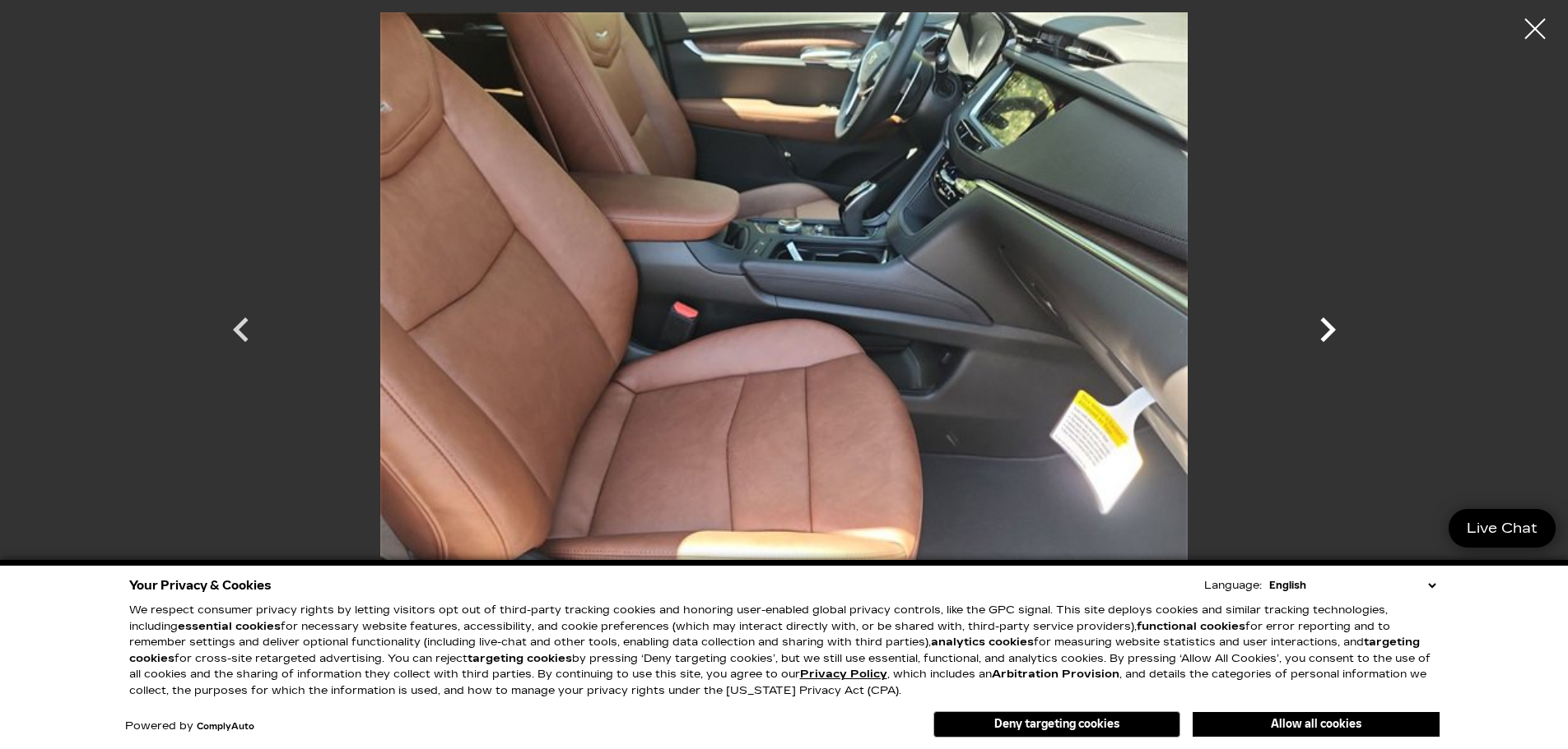
click at [1327, 321] on icon "Next" at bounding box center [1328, 329] width 16 height 25
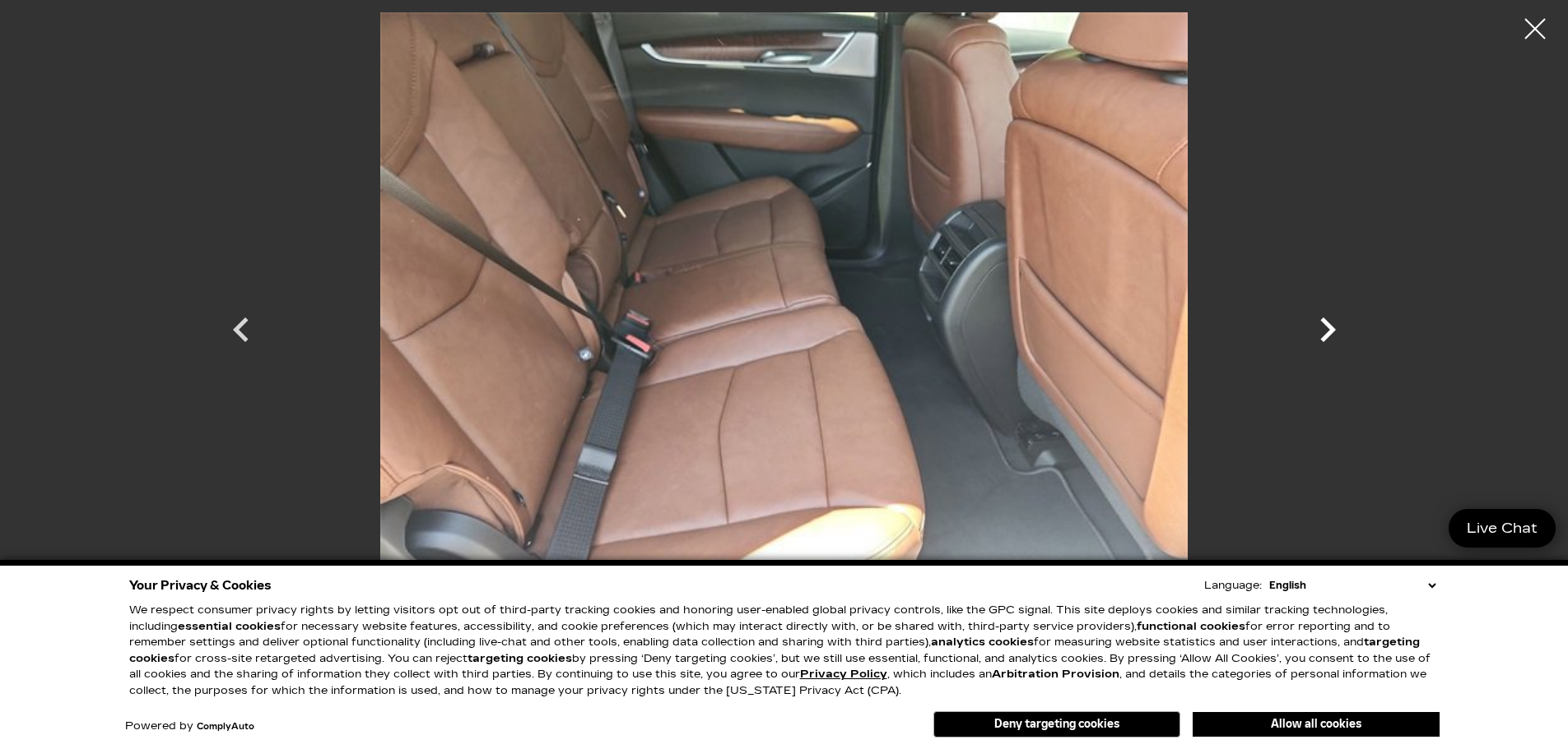
click at [1327, 321] on icon "Next" at bounding box center [1328, 329] width 16 height 25
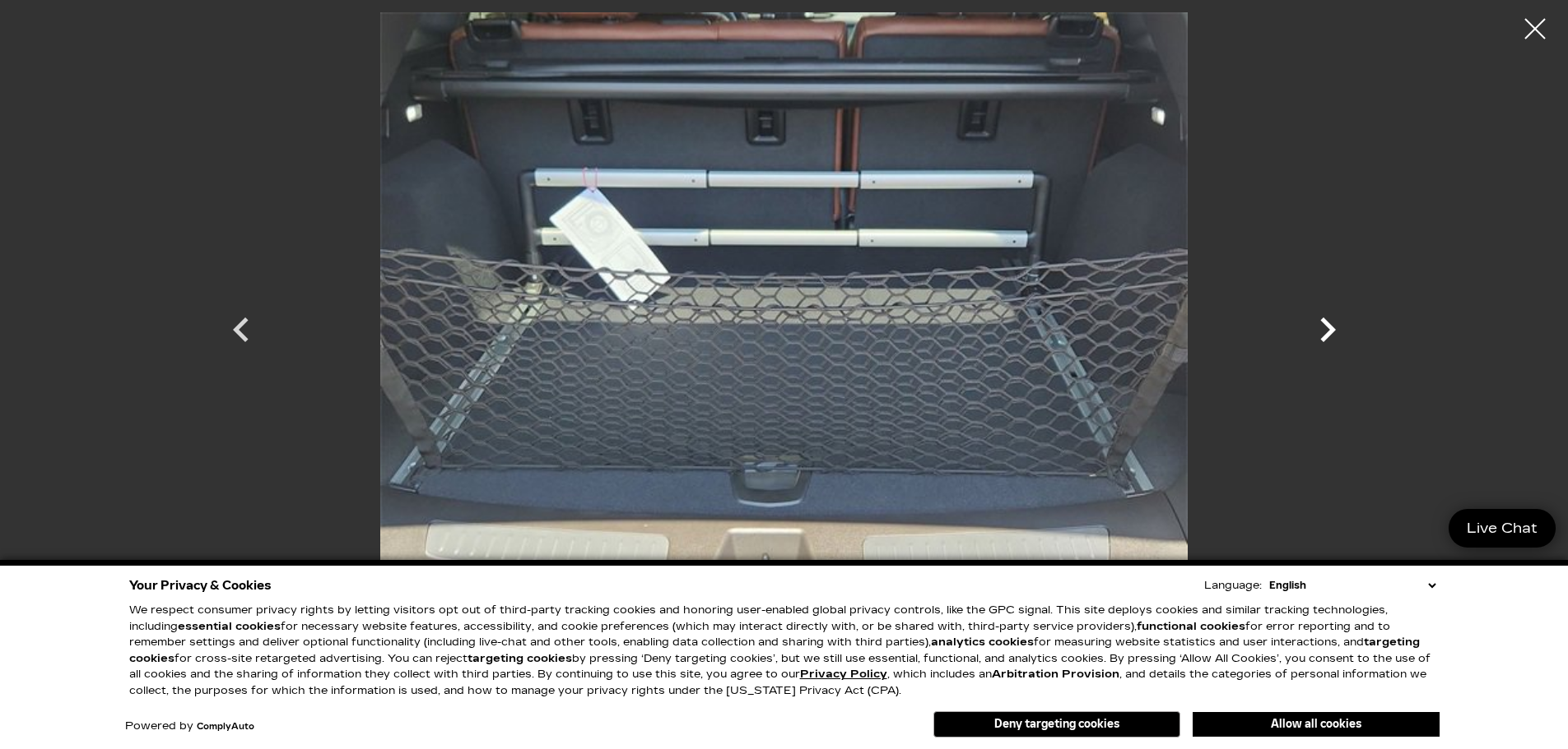
click at [1327, 321] on icon "Next" at bounding box center [1328, 329] width 16 height 25
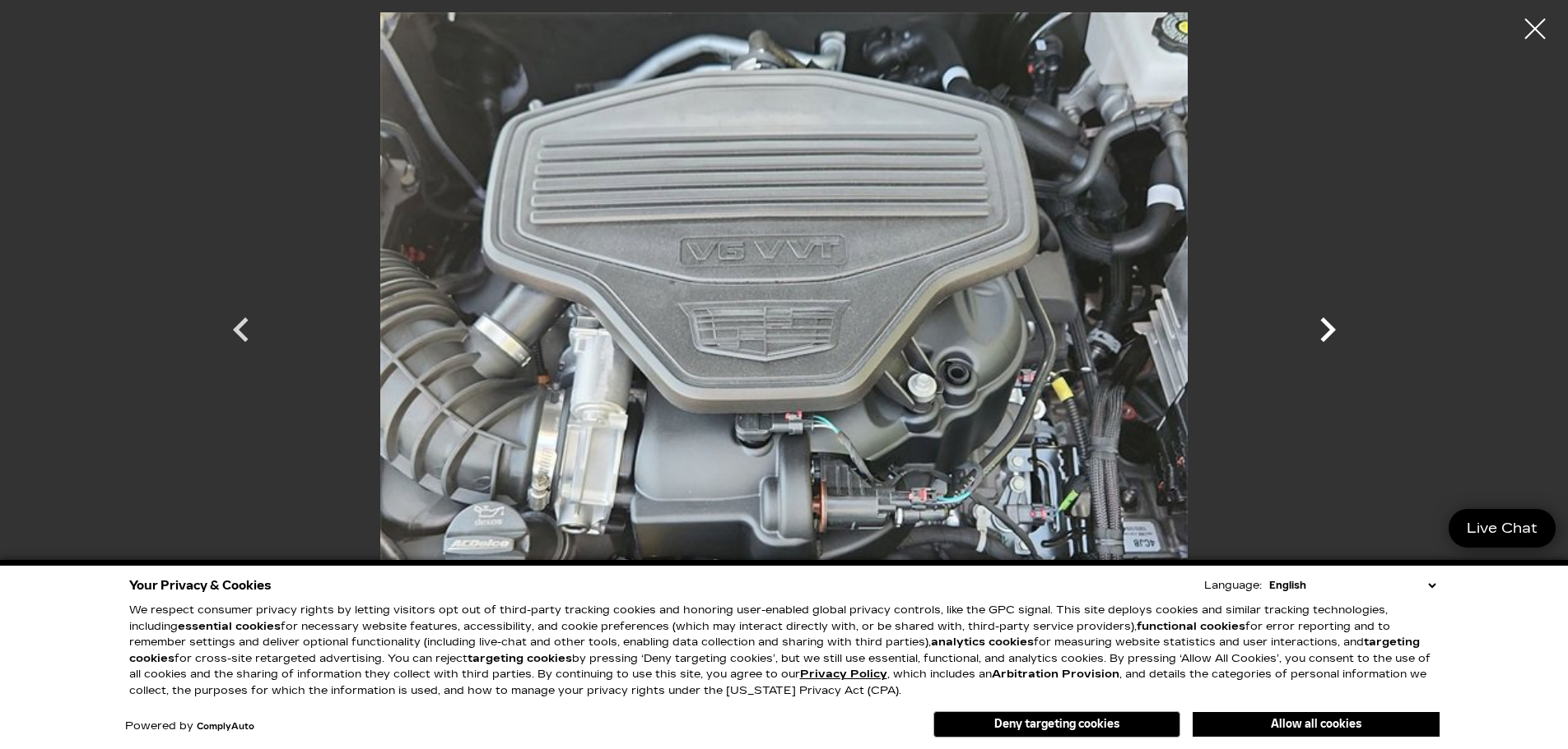
click at [1327, 321] on icon "Next" at bounding box center [1328, 329] width 16 height 25
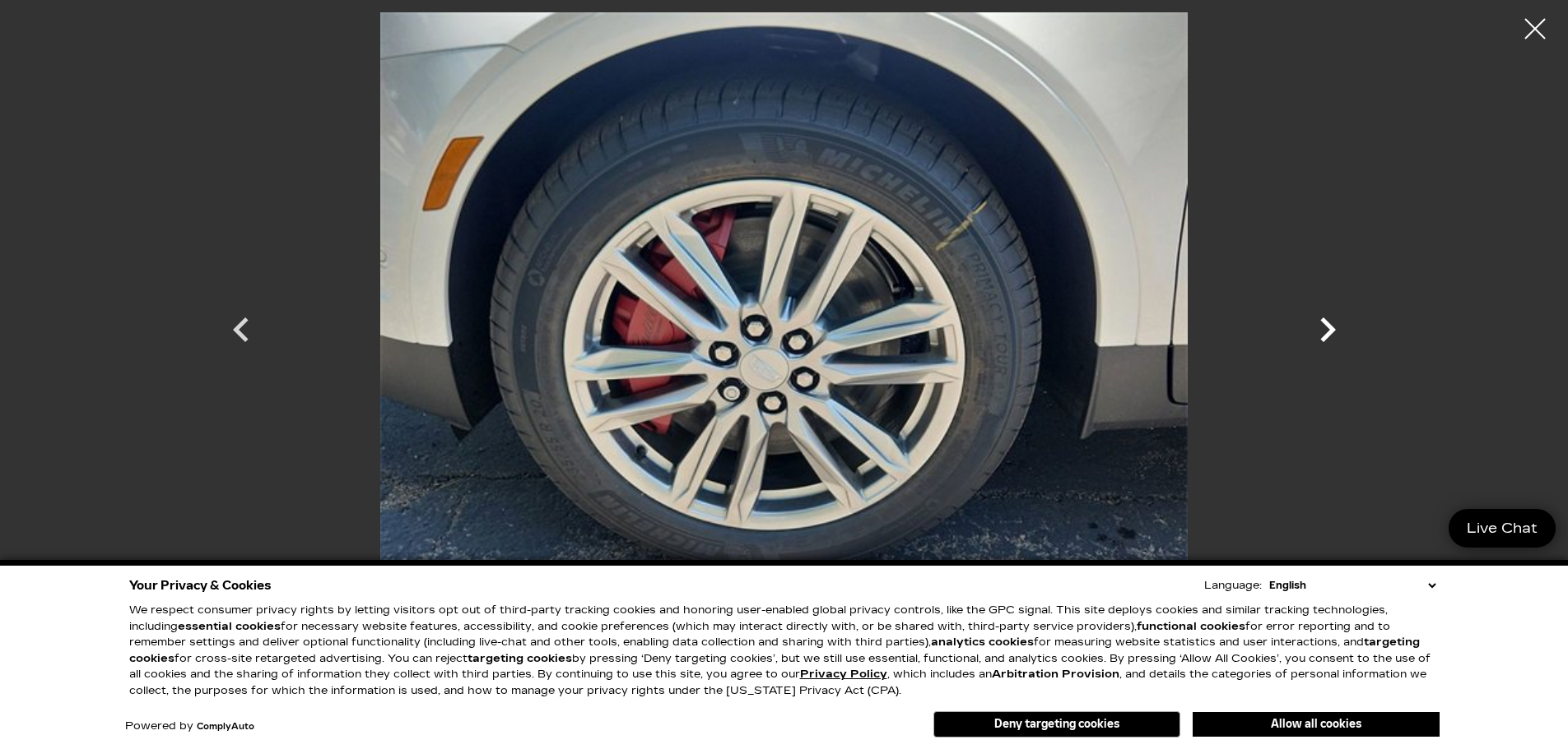
click at [1327, 321] on icon "Next" at bounding box center [1328, 329] width 16 height 25
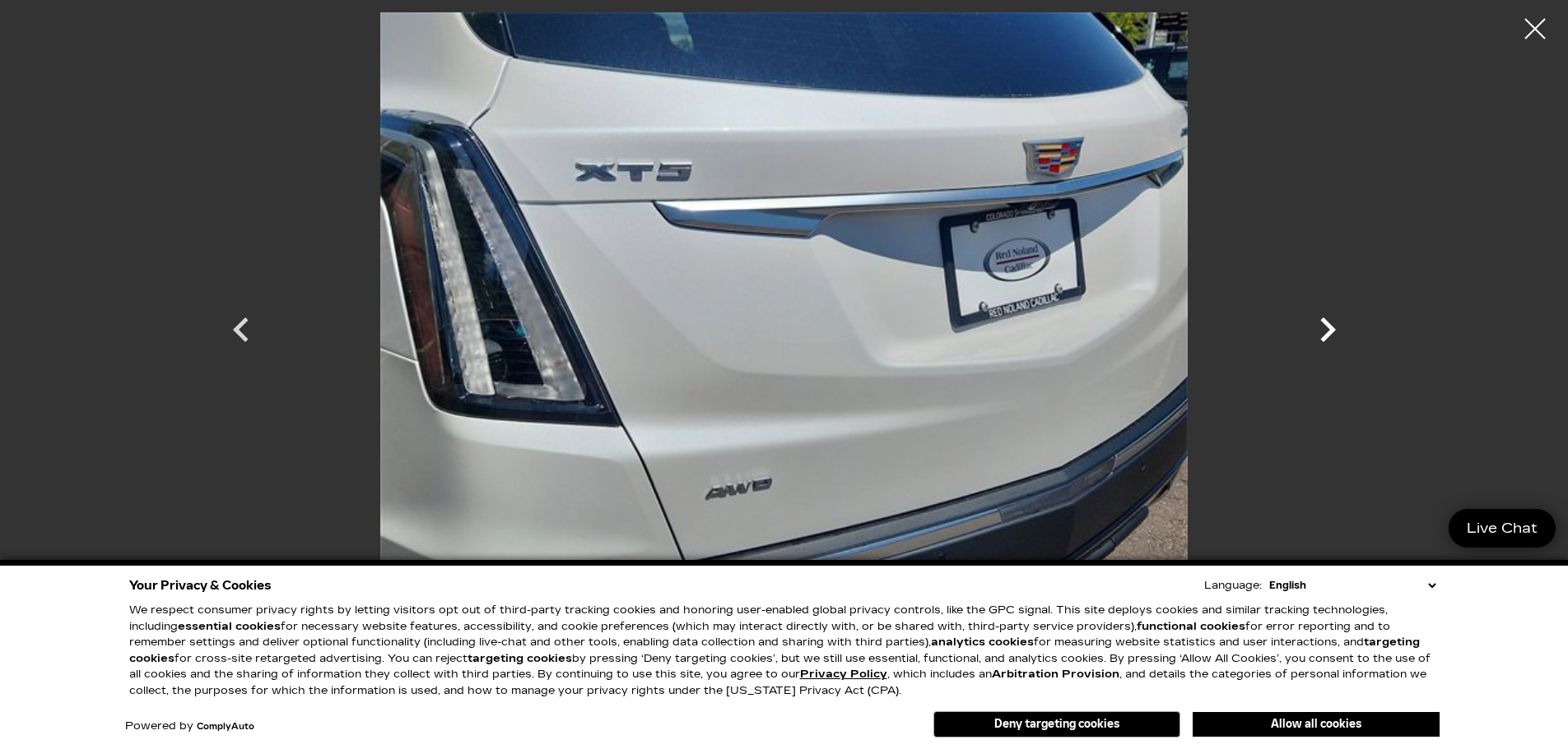
click at [1327, 321] on icon "Next" at bounding box center [1328, 329] width 16 height 25
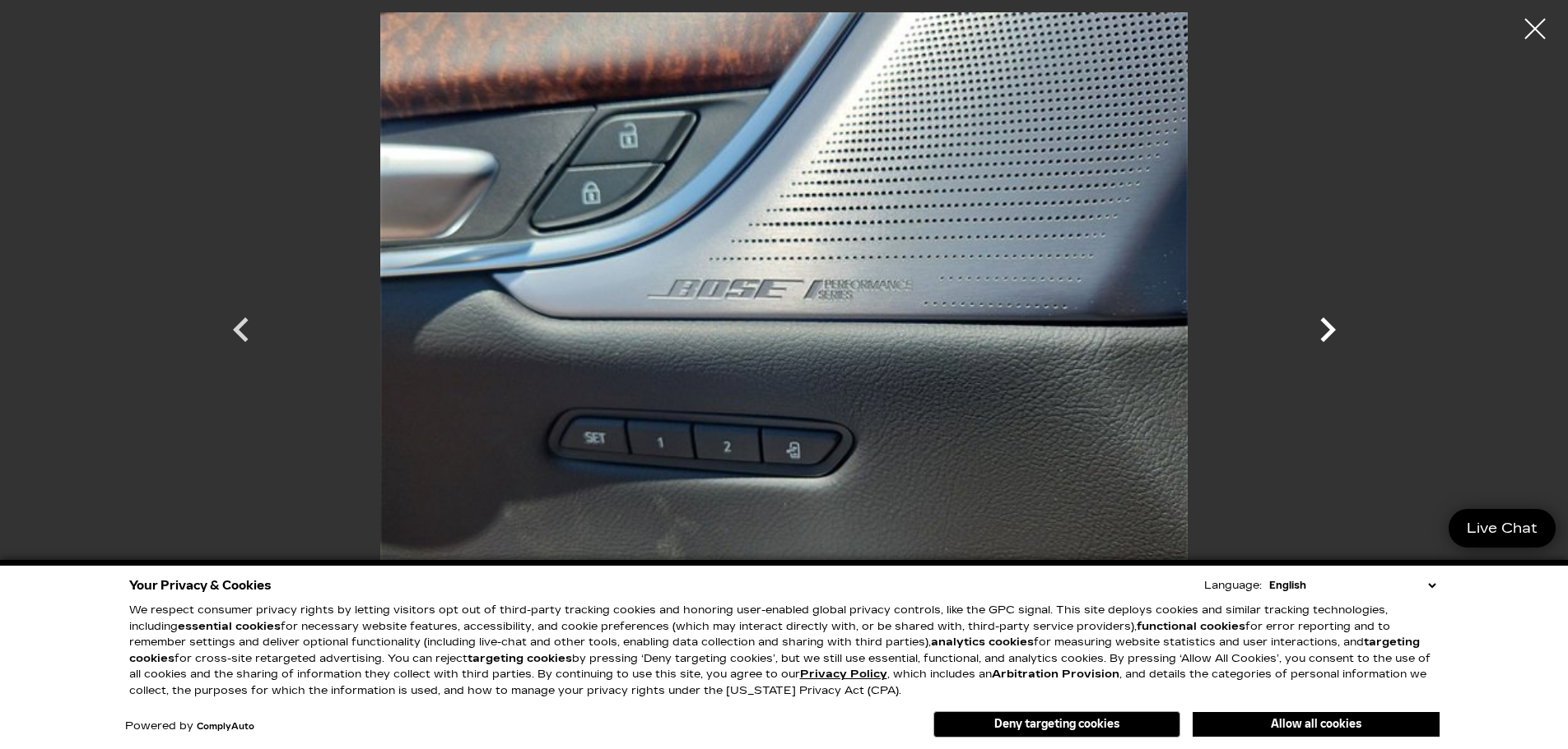
click at [1327, 321] on icon "Next" at bounding box center [1328, 329] width 16 height 25
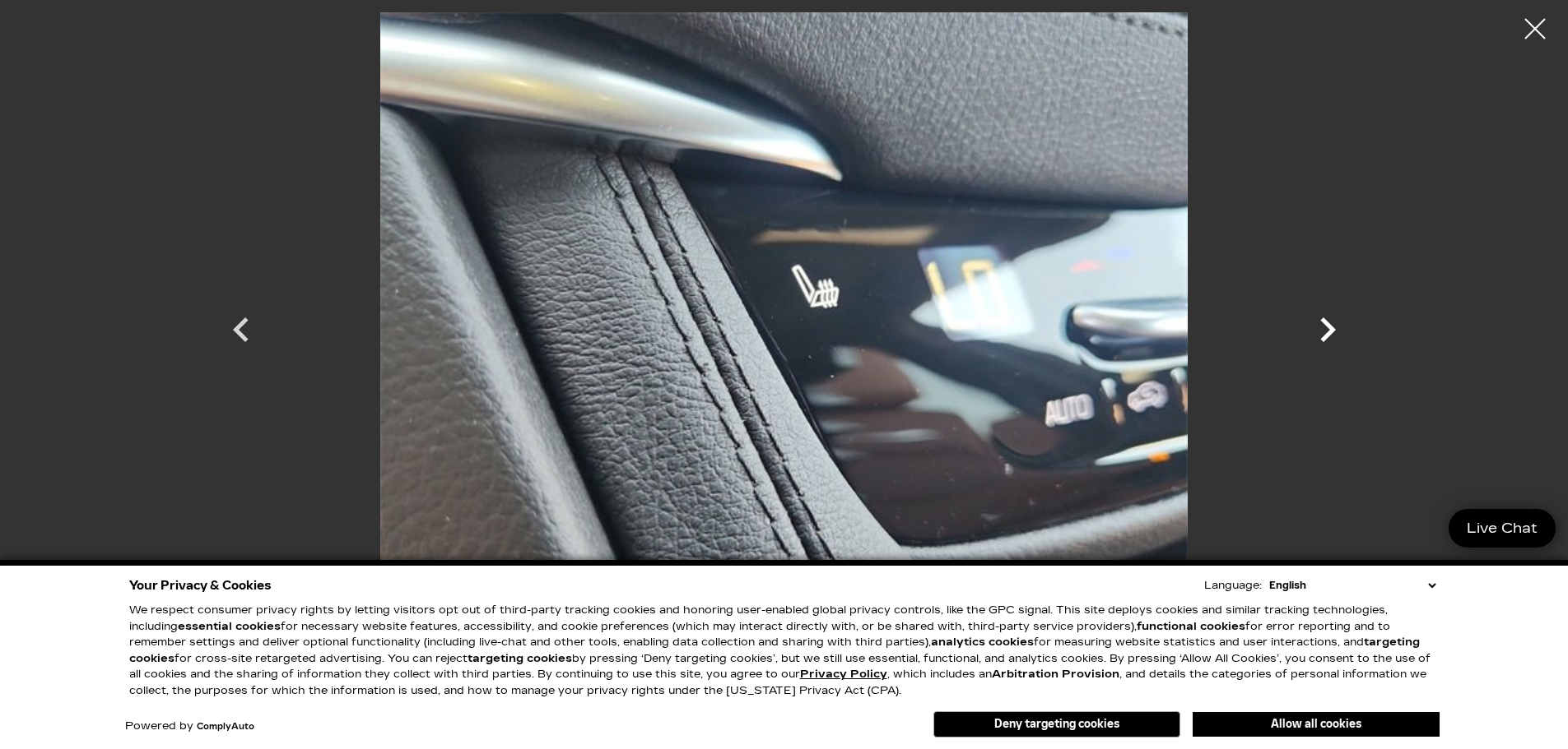
click at [1327, 321] on icon "Next" at bounding box center [1328, 329] width 16 height 25
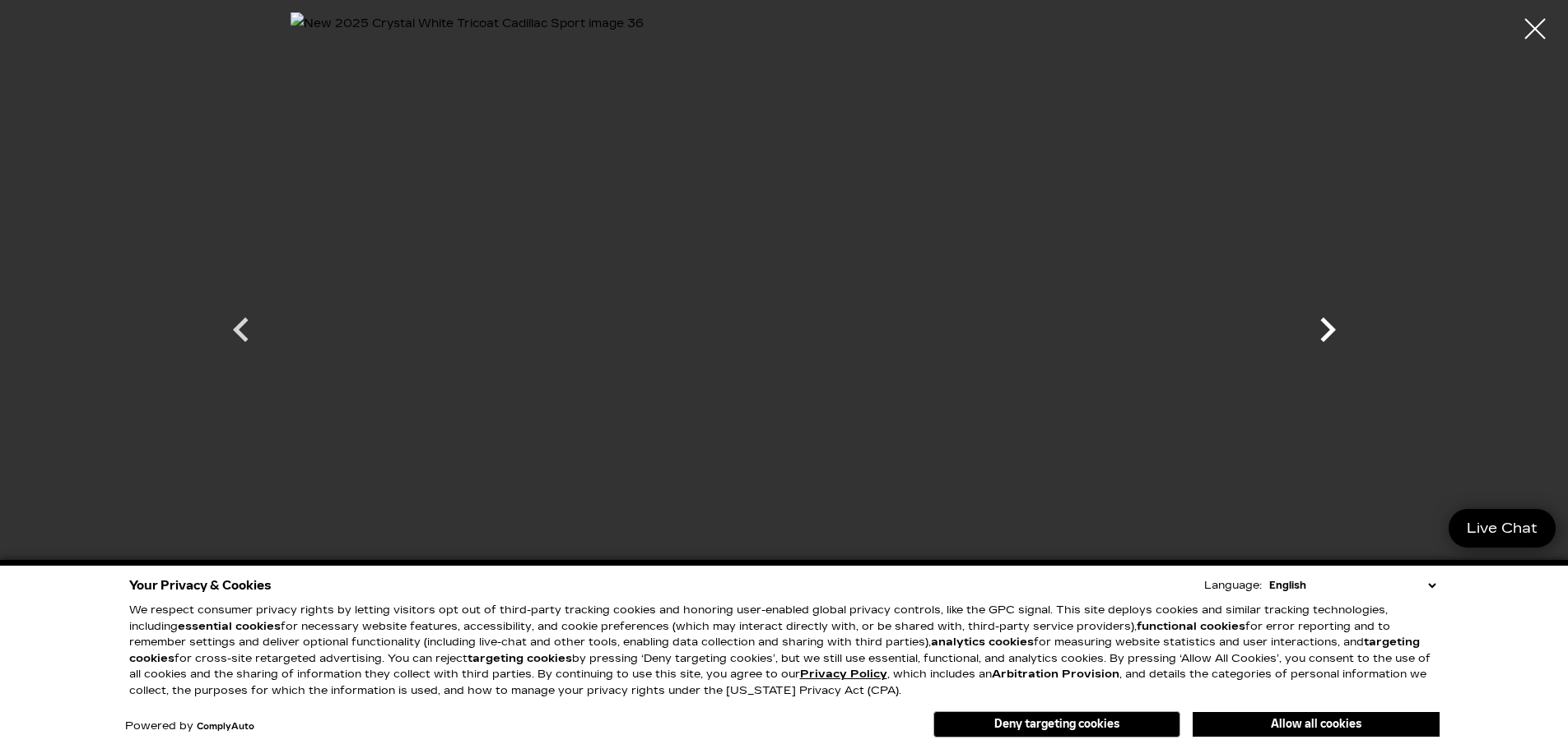
click at [1327, 321] on icon "Next" at bounding box center [1328, 329] width 16 height 25
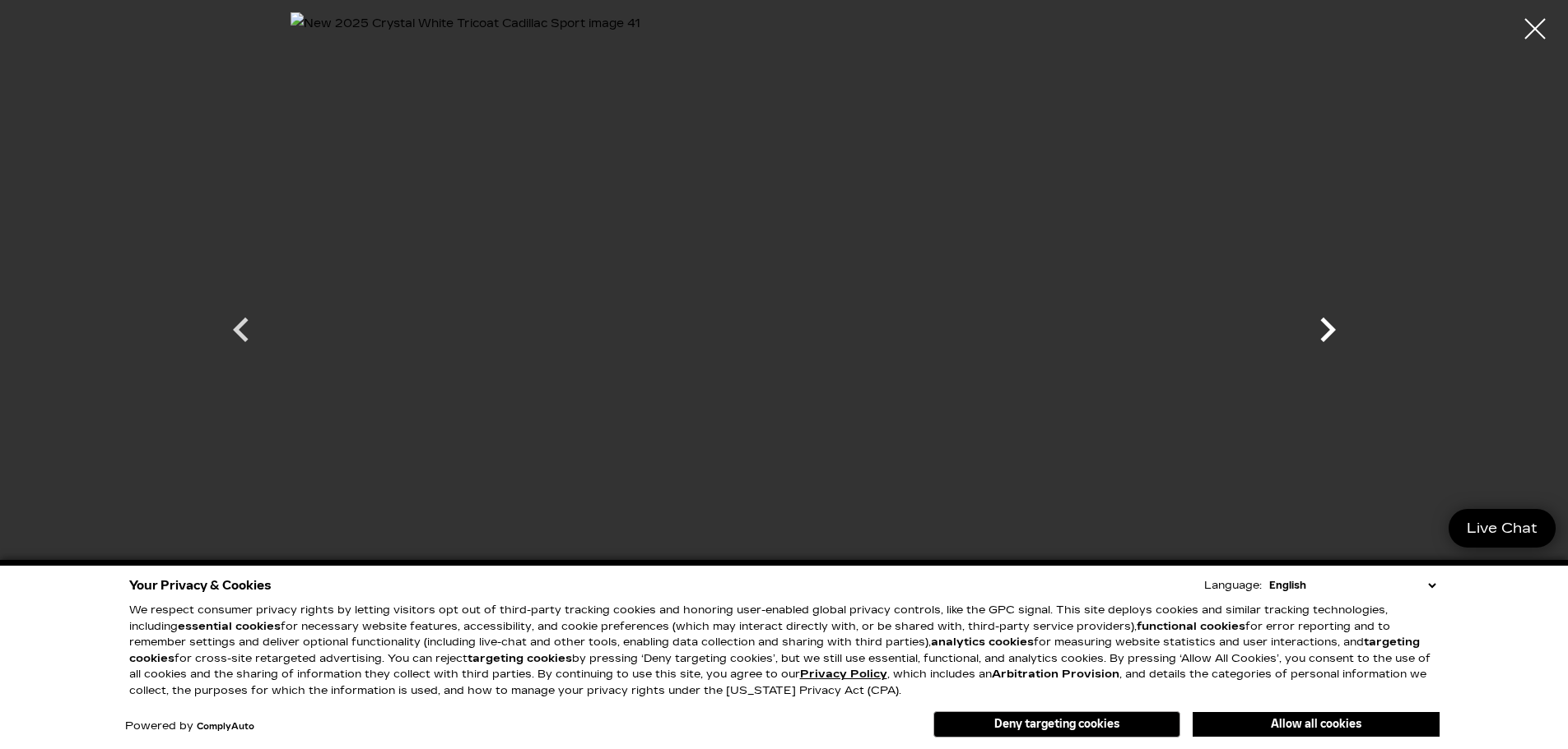
click at [1327, 321] on icon "Next" at bounding box center [1328, 329] width 16 height 25
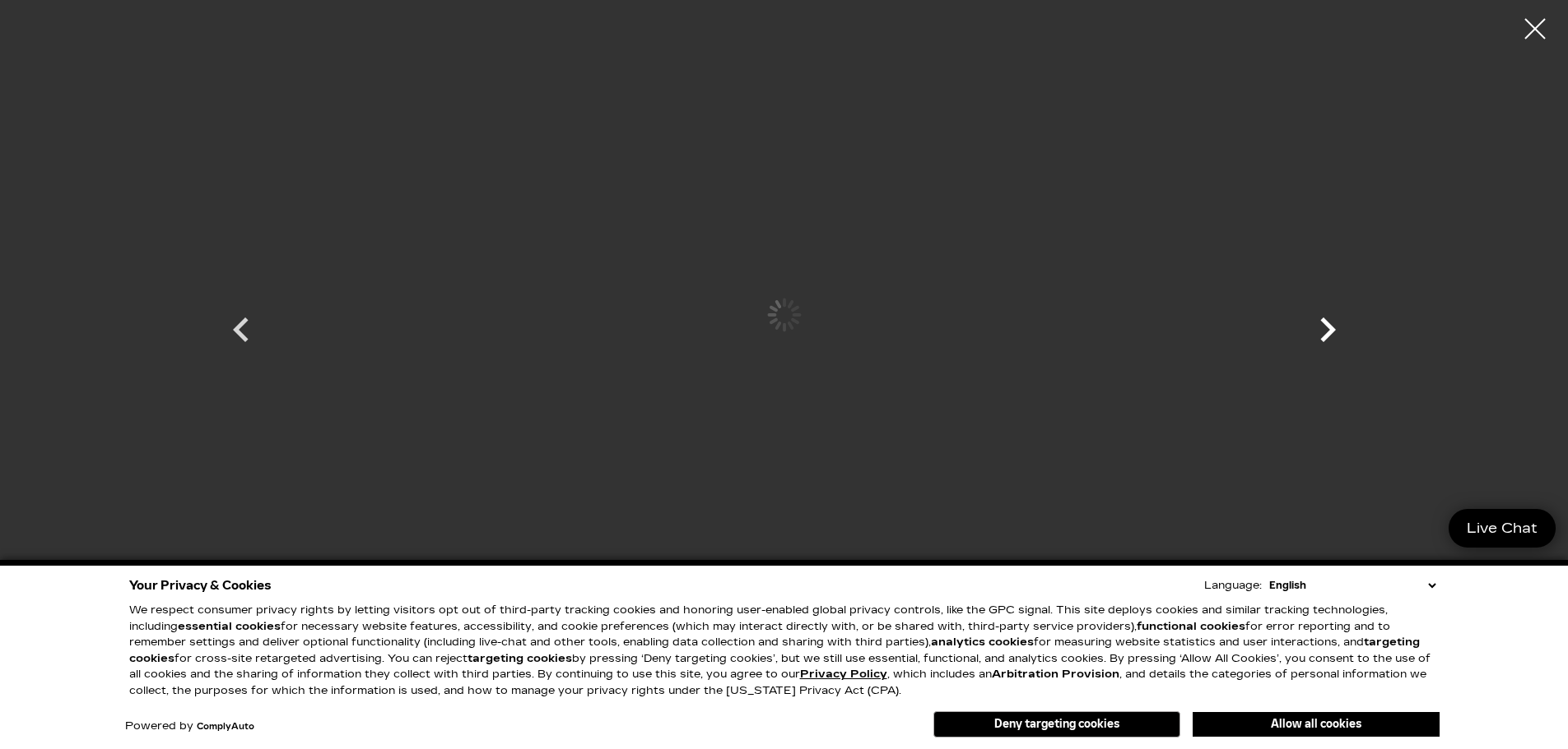
click at [1327, 321] on icon "Next" at bounding box center [1328, 329] width 16 height 25
click at [1327, 321] on div at bounding box center [784, 315] width 1152 height 605
click at [1527, 27] on div at bounding box center [1535, 29] width 43 height 43
